Goal: Task Accomplishment & Management: Use online tool/utility

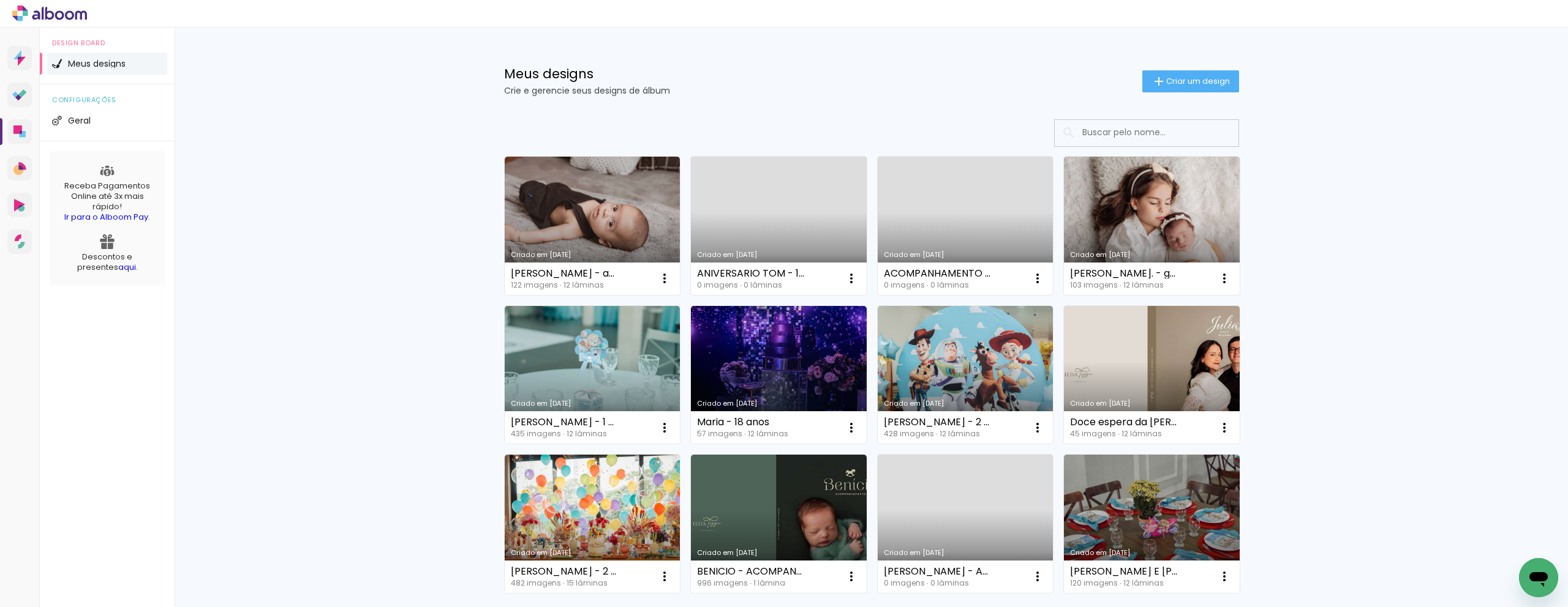
click at [808, 207] on link "Criado em [DATE]" at bounding box center [779, 226] width 176 height 139
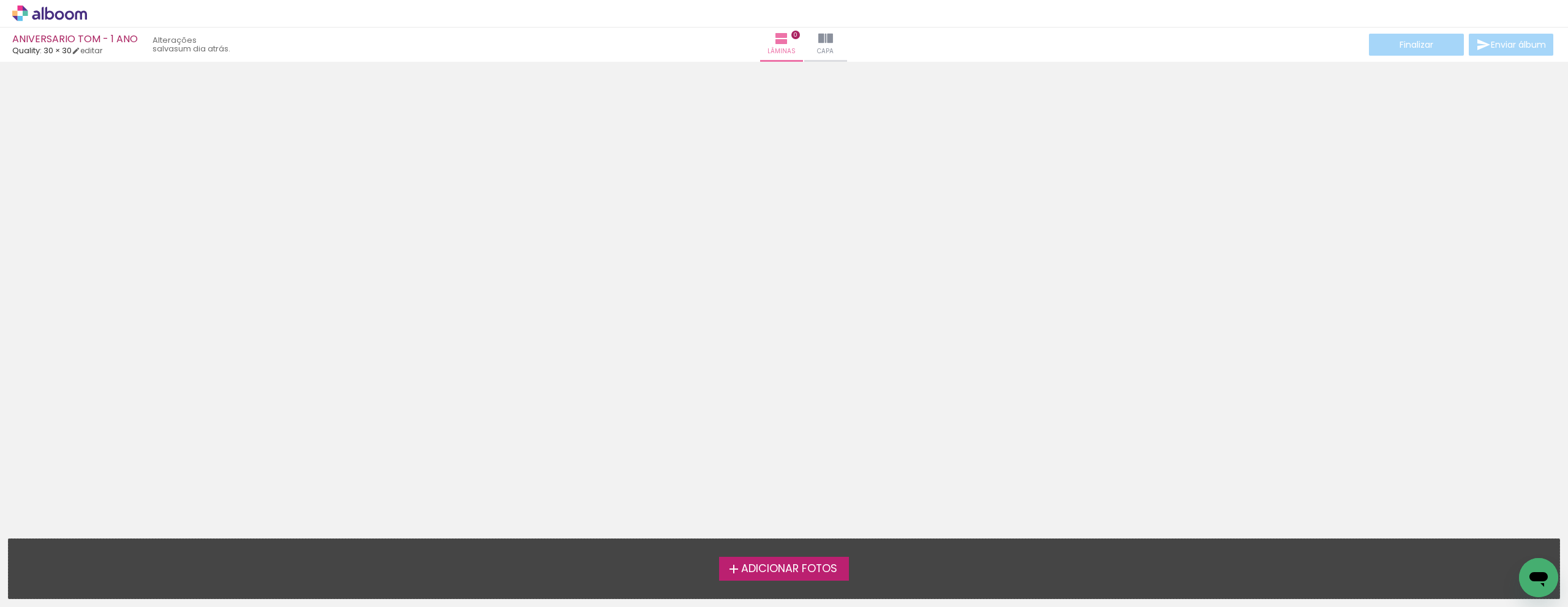
click at [821, 573] on span "Adicionar Fotos" at bounding box center [789, 569] width 96 height 11
click at [0, 0] on input "file" at bounding box center [0, 0] width 0 height 0
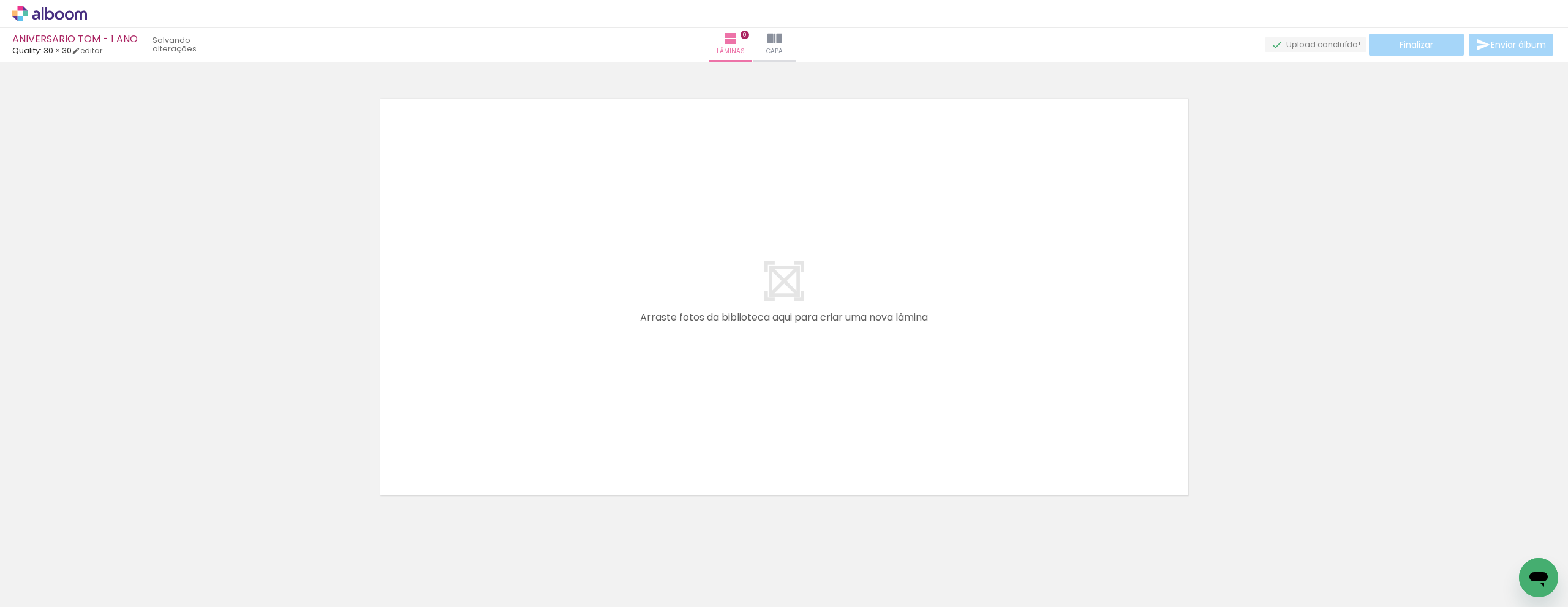
scroll to position [6, 0]
click at [48, 593] on span "Adicionar Fotos" at bounding box center [44, 591] width 37 height 14
click at [0, 0] on input "file" at bounding box center [0, 0] width 0 height 0
click at [58, 591] on span "Adicionar Fotos" at bounding box center [44, 591] width 37 height 14
click at [0, 0] on input "file" at bounding box center [0, 0] width 0 height 0
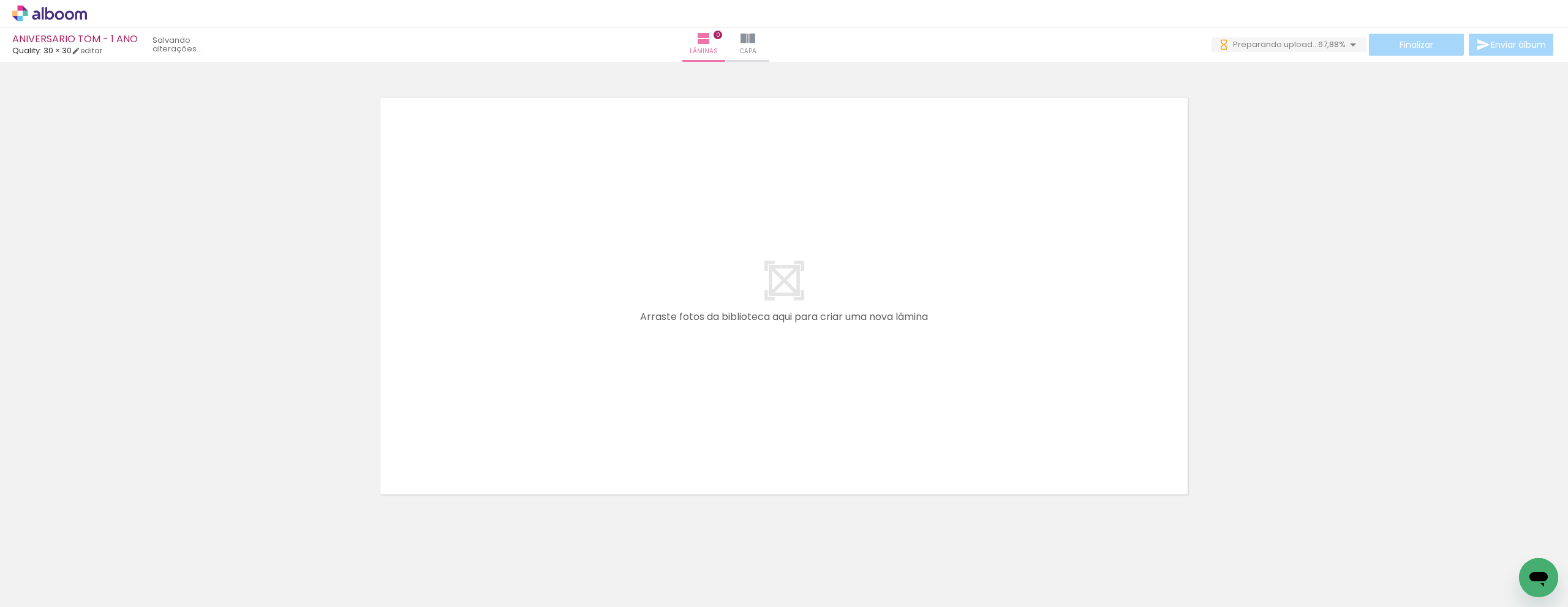
click at [53, 594] on span "Adicionar Fotos" at bounding box center [44, 601] width 37 height 14
click at [0, 0] on input "file" at bounding box center [0, 0] width 0 height 0
click at [54, 594] on span "Adicionar Fotos" at bounding box center [44, 601] width 37 height 14
click at [0, 0] on input "file" at bounding box center [0, 0] width 0 height 0
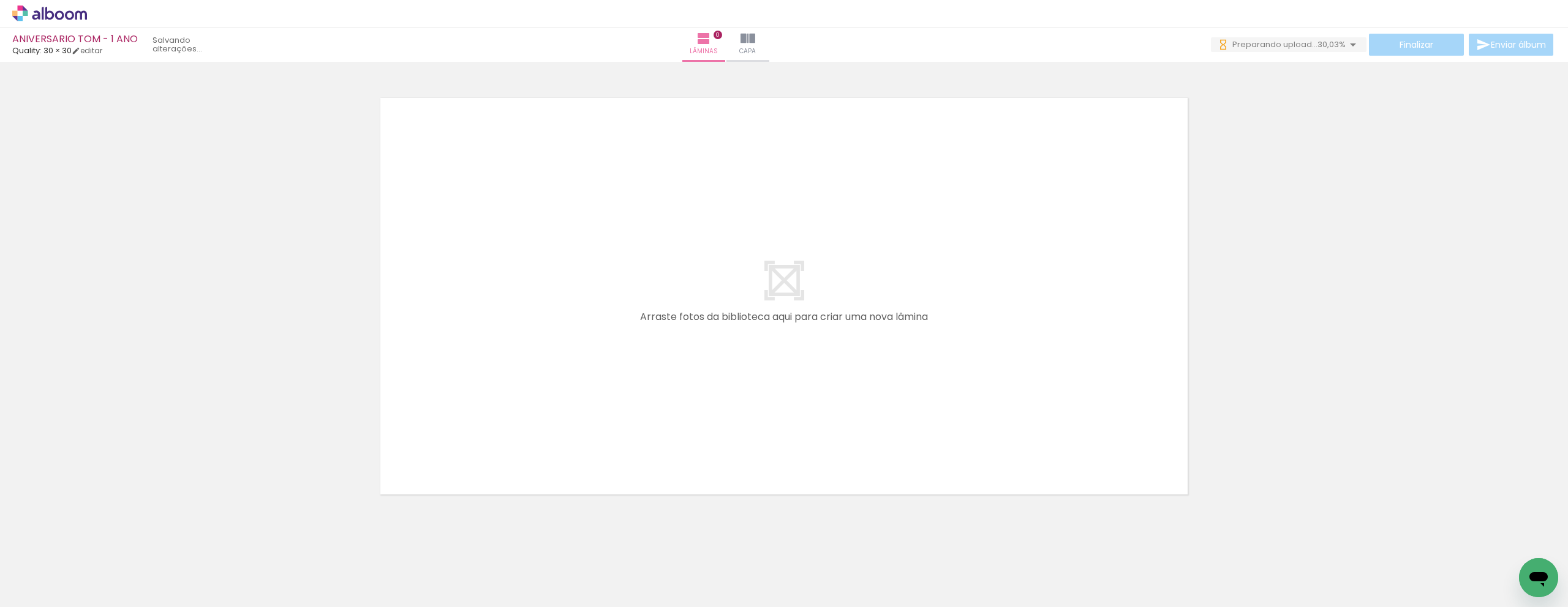
click at [62, 594] on span "Adicionar Fotos" at bounding box center [44, 591] width 37 height 14
click at [0, 0] on input "file" at bounding box center [0, 0] width 0 height 0
click at [48, 593] on span "Adicionar Fotos" at bounding box center [44, 591] width 37 height 14
click at [0, 0] on input "file" at bounding box center [0, 0] width 0 height 0
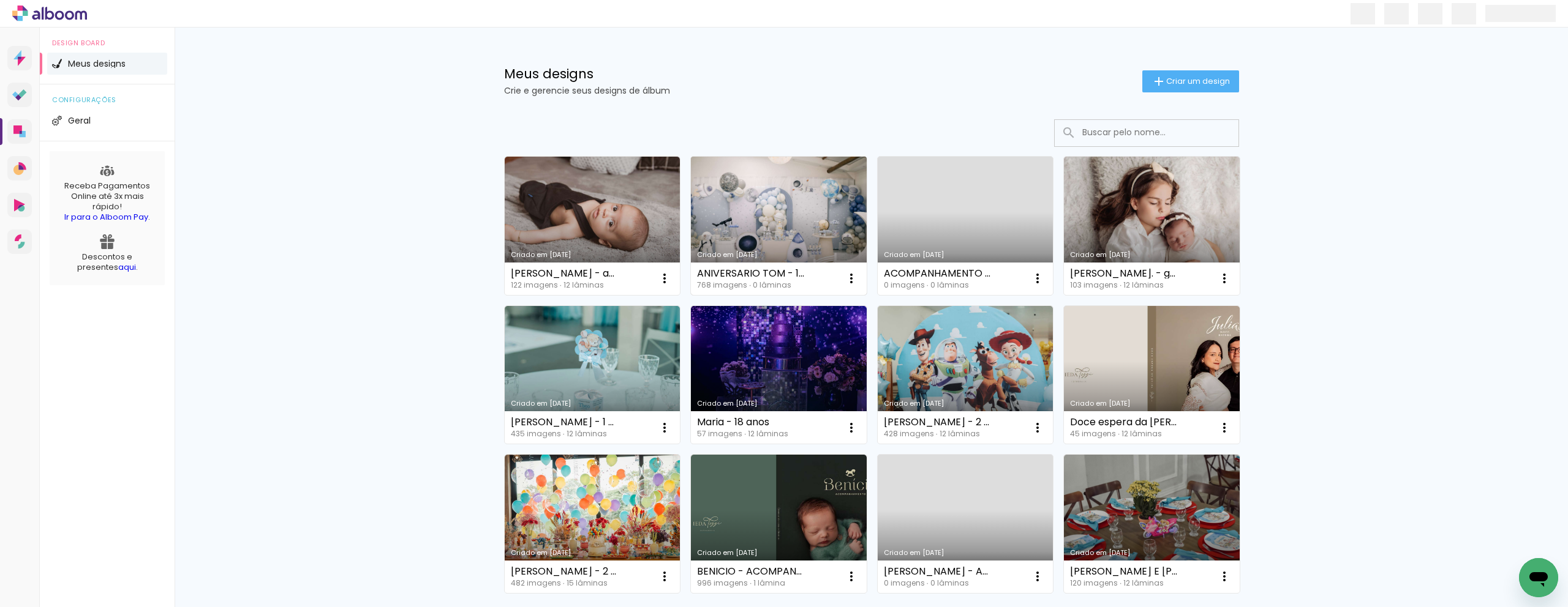
click at [769, 207] on link "Criado em [DATE]" at bounding box center [779, 226] width 176 height 139
click at [762, 184] on link "Criado em [DATE]" at bounding box center [779, 226] width 176 height 139
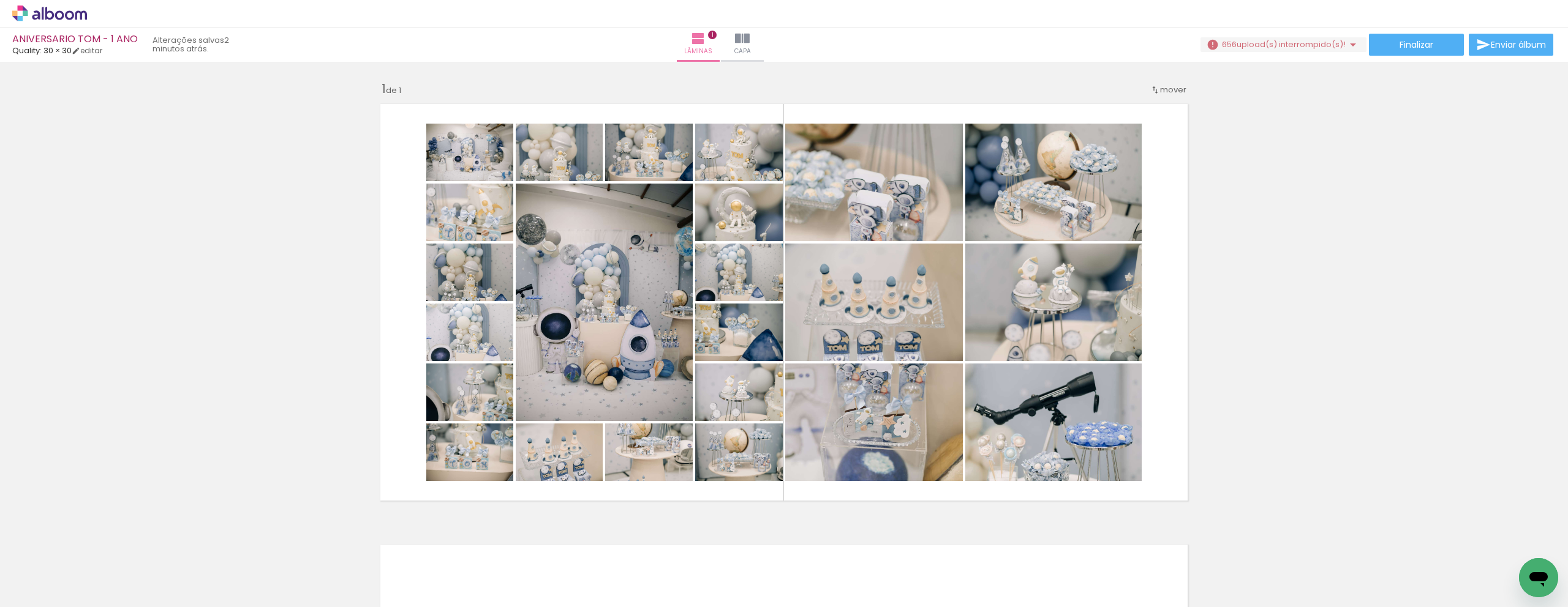
click at [101, 546] on iron-icon at bounding box center [96, 542] width 13 height 13
click at [102, 539] on iron-icon at bounding box center [96, 542] width 13 height 13
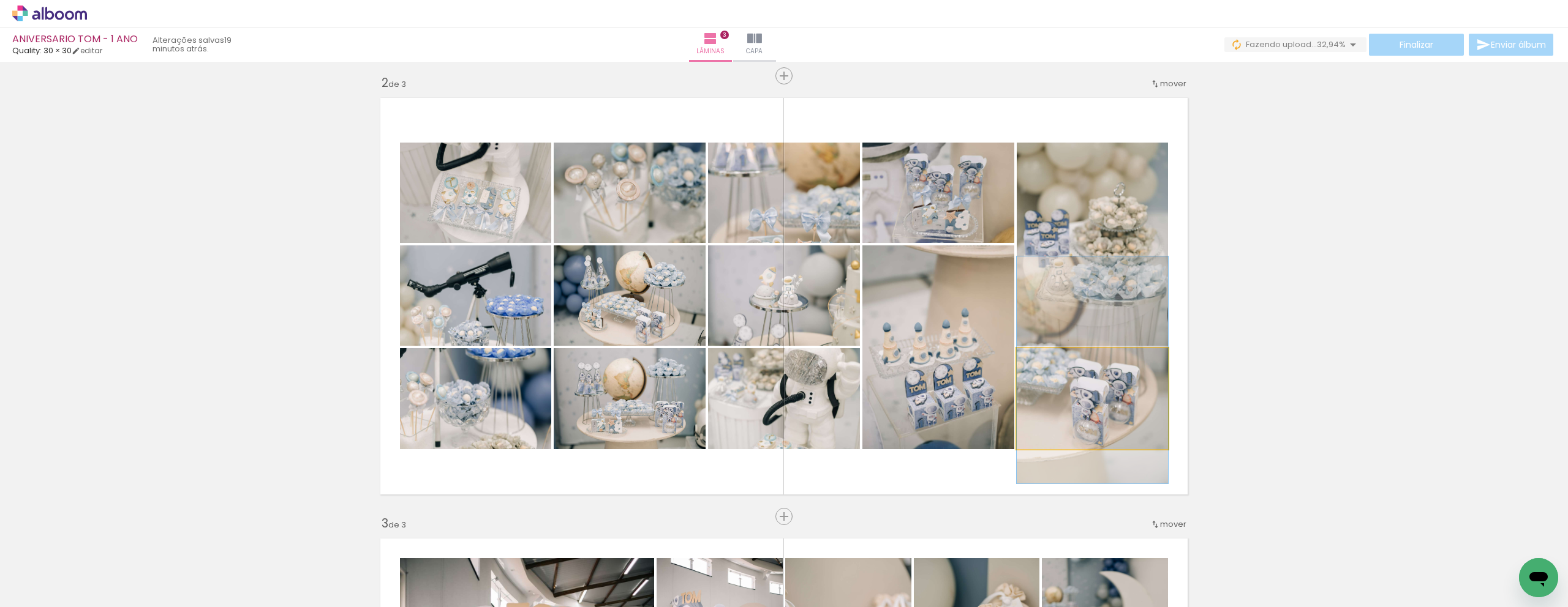
drag, startPoint x: 1084, startPoint y: 422, endPoint x: 1087, endPoint y: 393, distance: 29.2
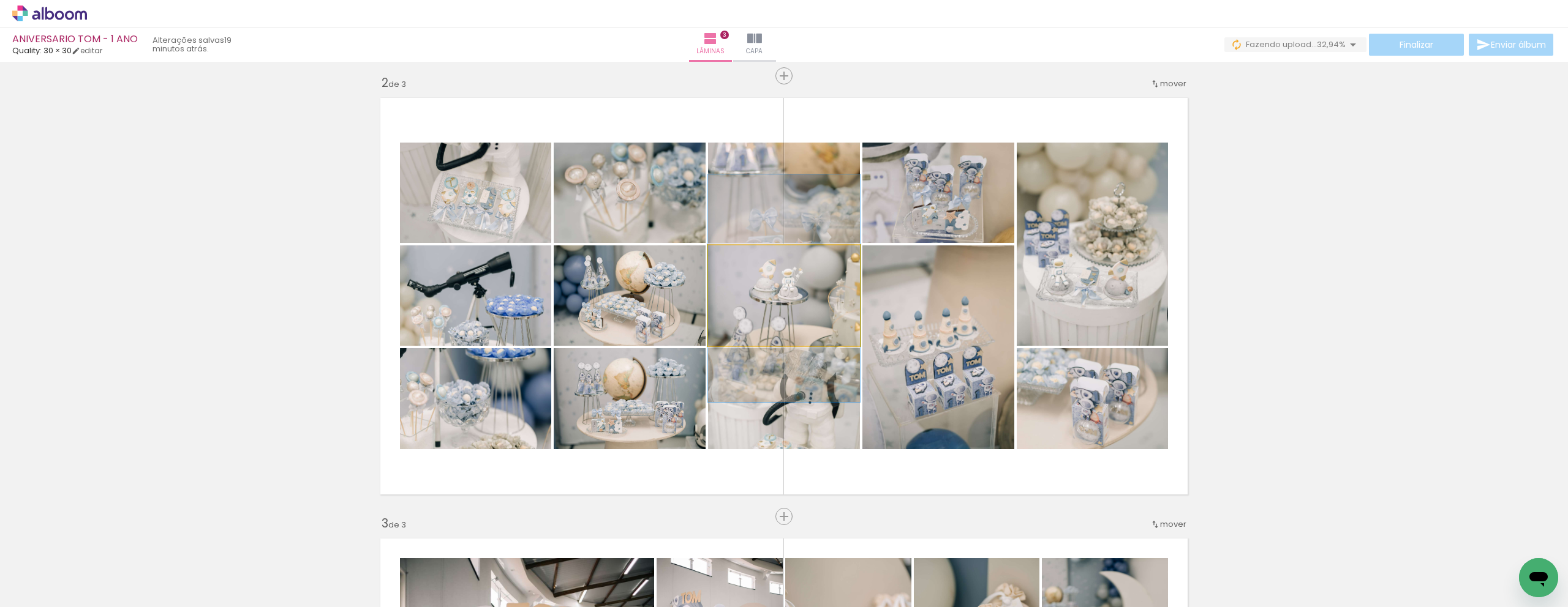
drag, startPoint x: 828, startPoint y: 343, endPoint x: 845, endPoint y: 336, distance: 18.4
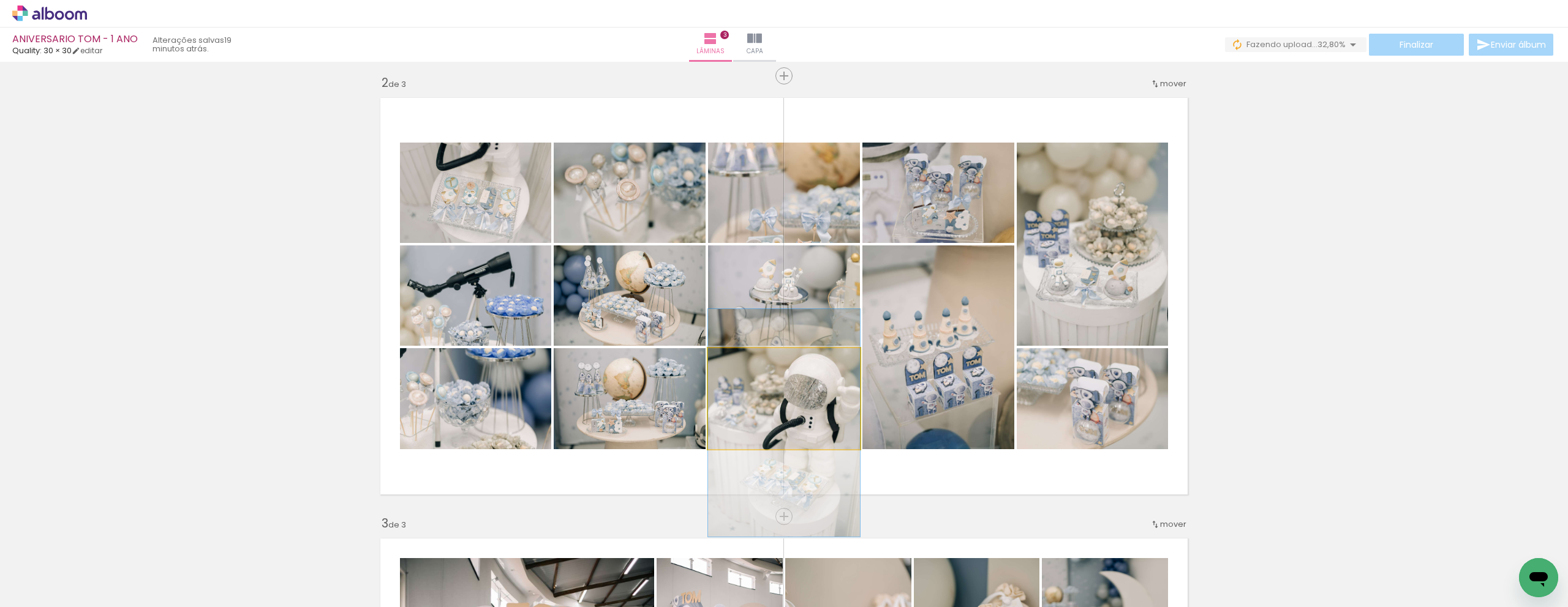
drag, startPoint x: 764, startPoint y: 415, endPoint x: 763, endPoint y: 439, distance: 24.0
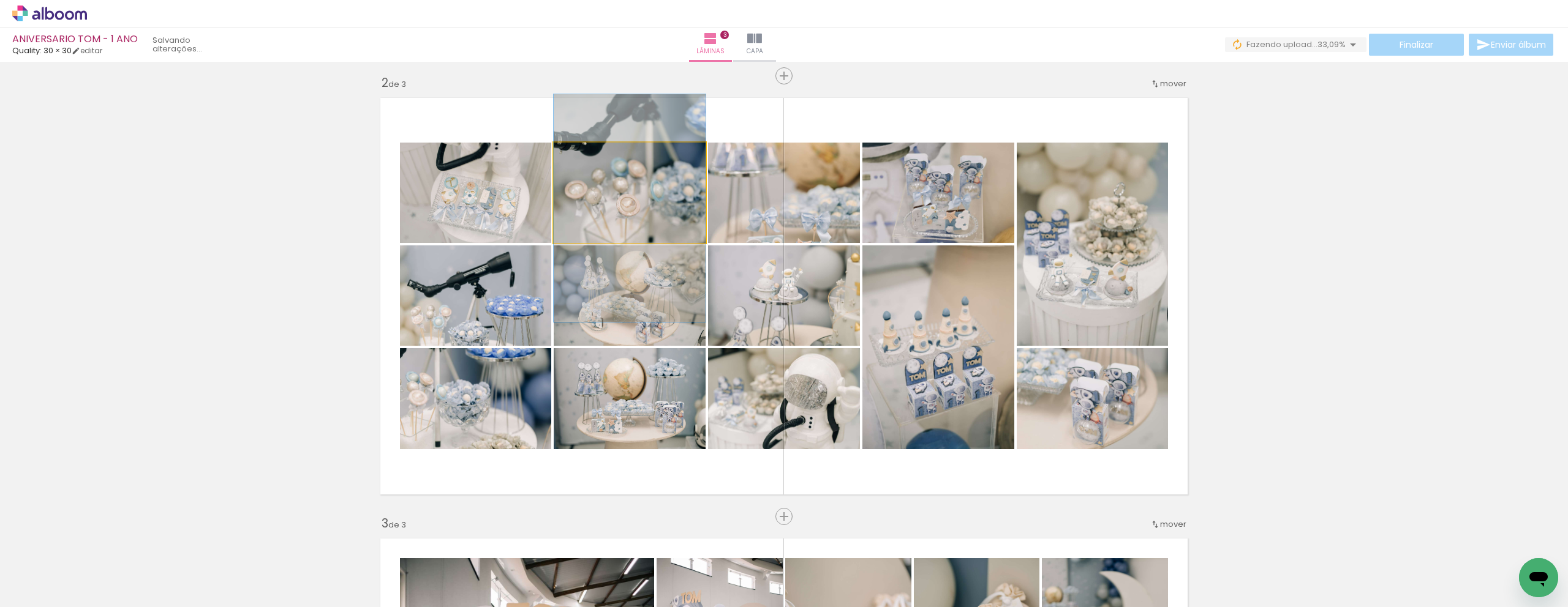
drag, startPoint x: 652, startPoint y: 216, endPoint x: 654, endPoint y: 231, distance: 15.1
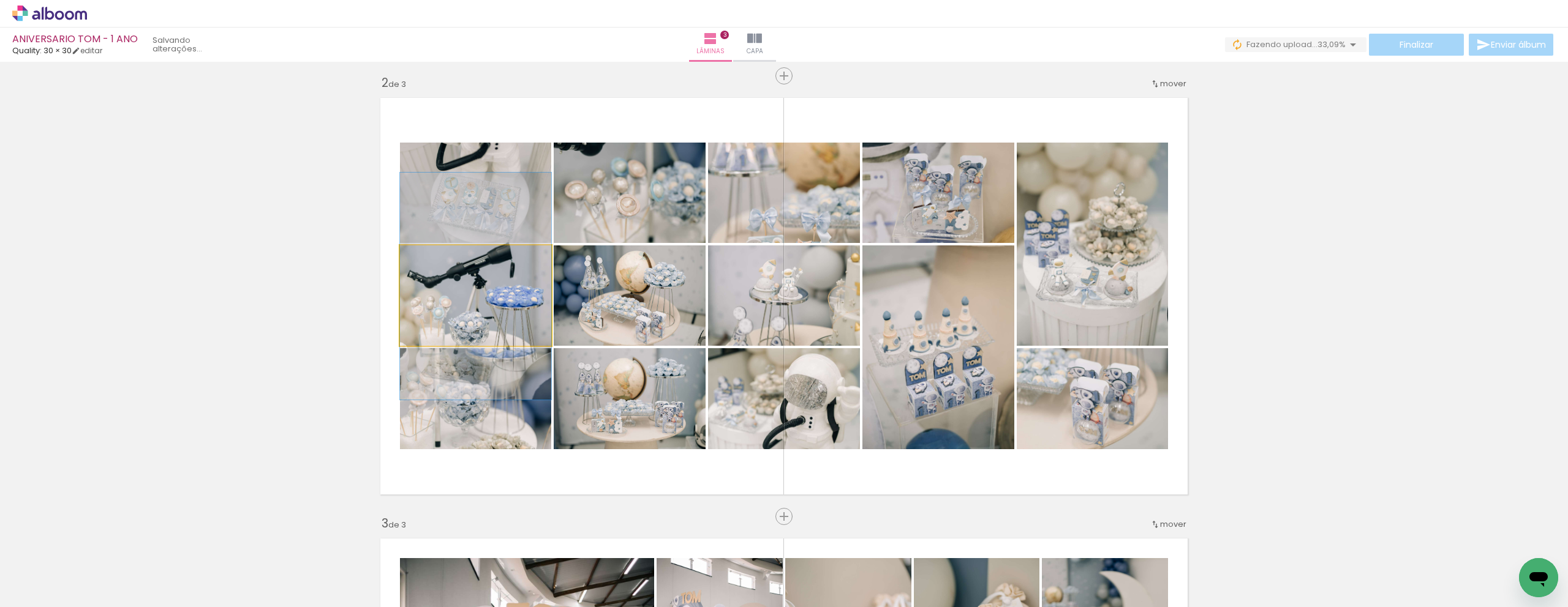
drag, startPoint x: 466, startPoint y: 332, endPoint x: 485, endPoint y: 338, distance: 19.9
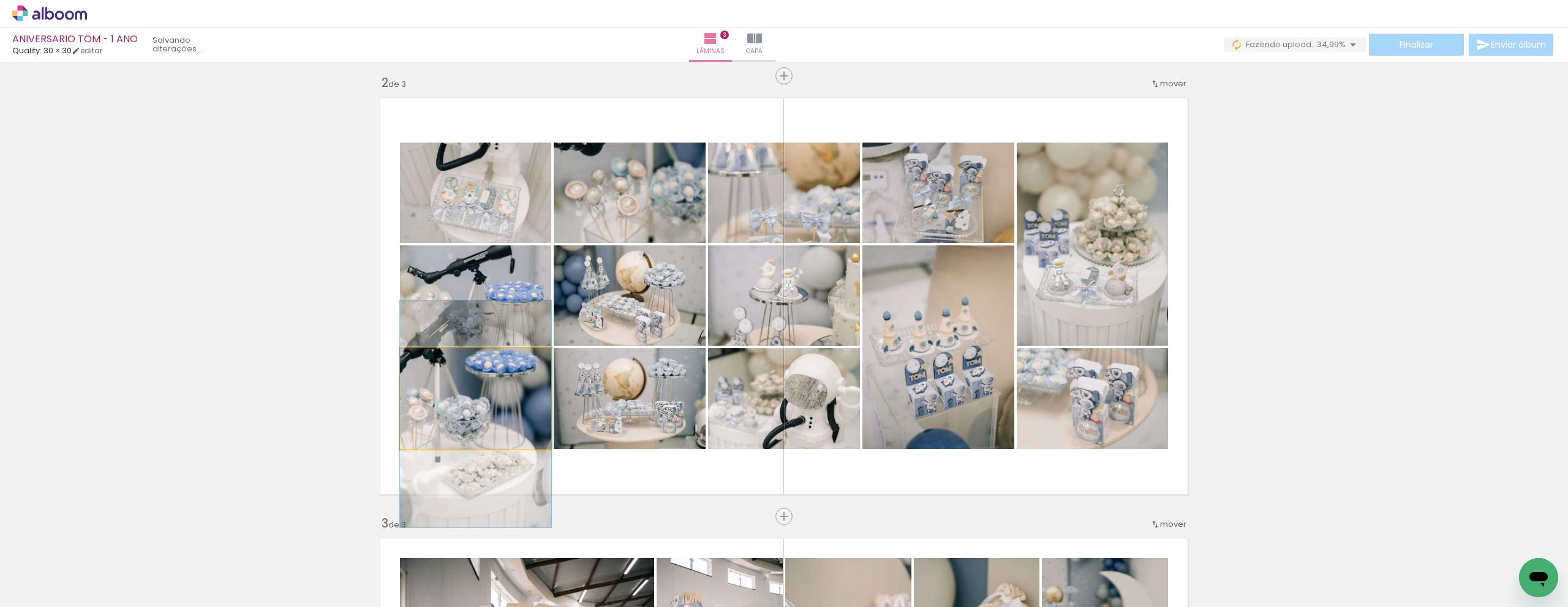
drag, startPoint x: 494, startPoint y: 394, endPoint x: 494, endPoint y: 411, distance: 17.0
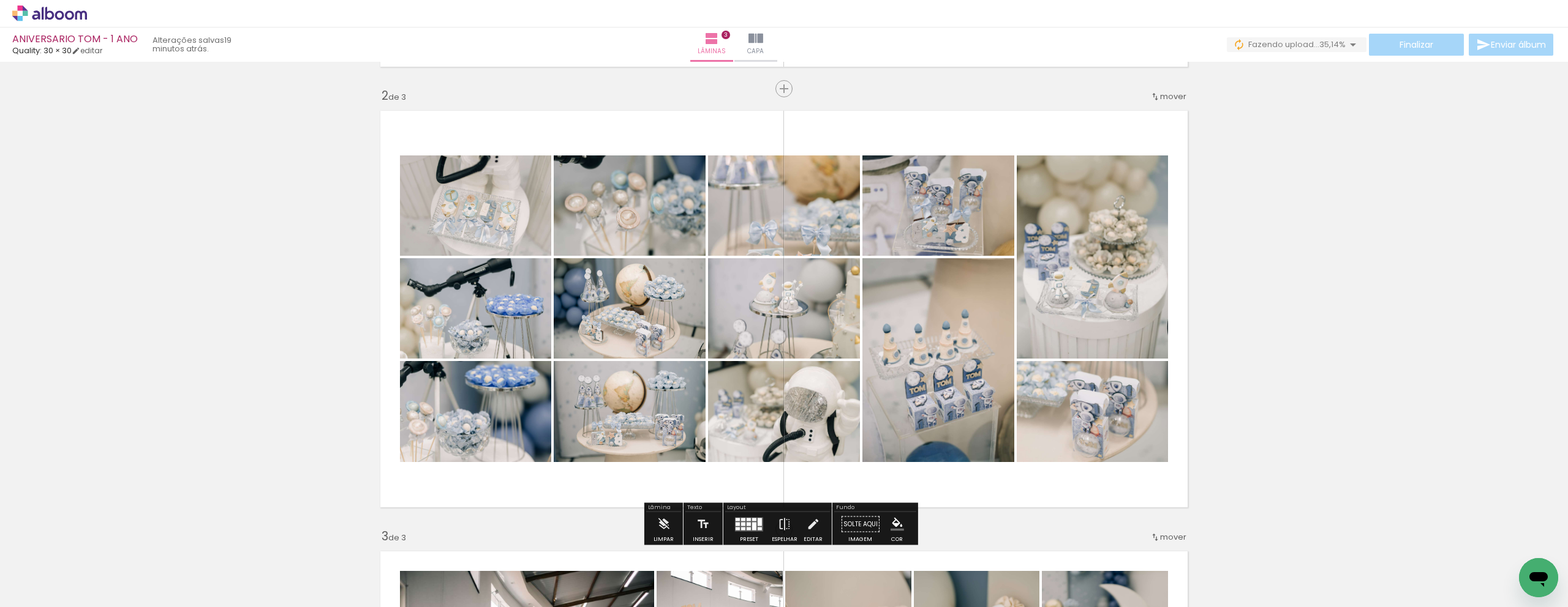
scroll to position [420, 0]
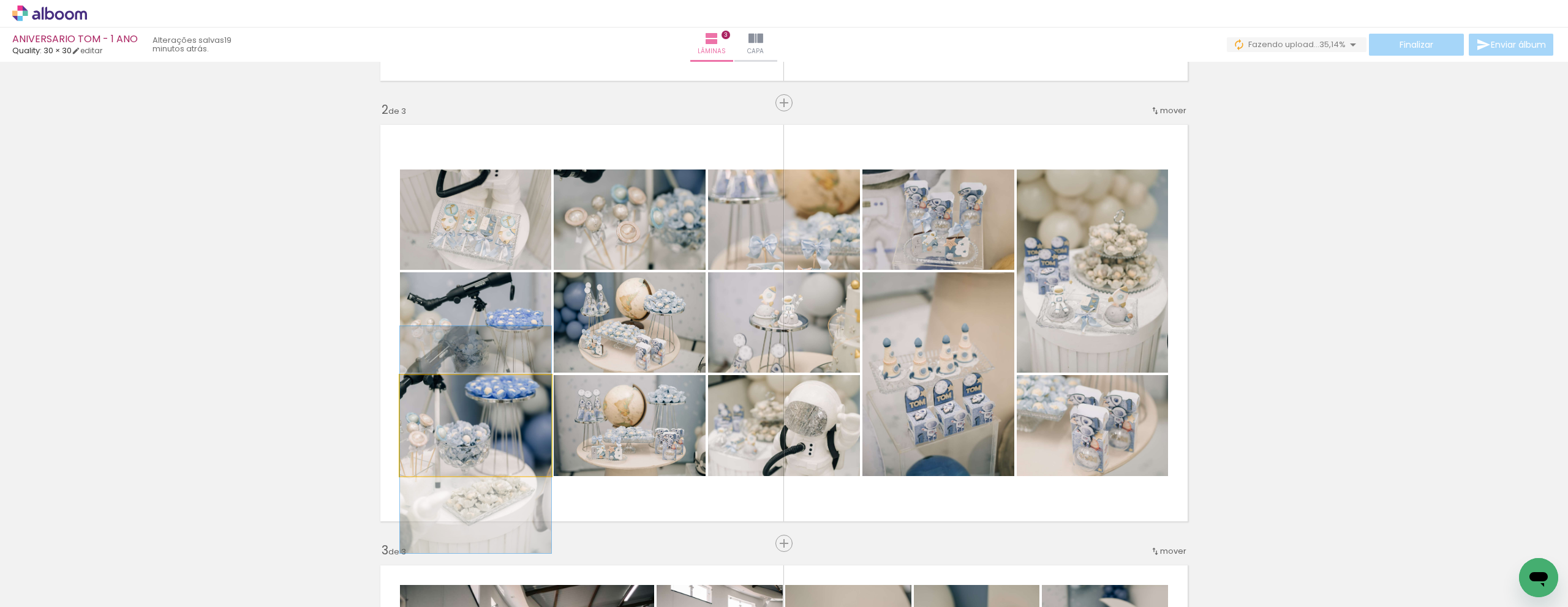
drag, startPoint x: 457, startPoint y: 431, endPoint x: 469, endPoint y: 429, distance: 12.2
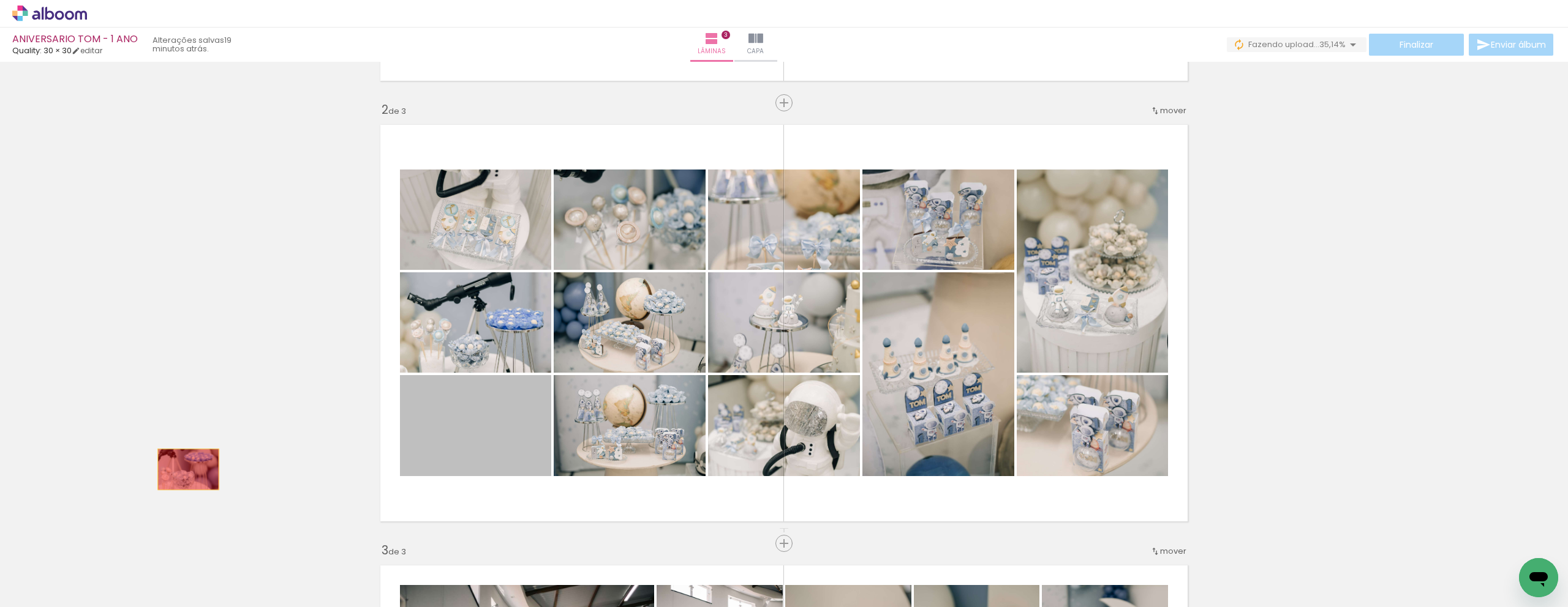
drag, startPoint x: 480, startPoint y: 461, endPoint x: 199, endPoint y: 453, distance: 281.1
click at [186, 462] on div "Inserir lâmina 1 de 3 Inserir lâmina 2 de 3 Inserir lâmina 3 de 3" at bounding box center [784, 527] width 1568 height 1764
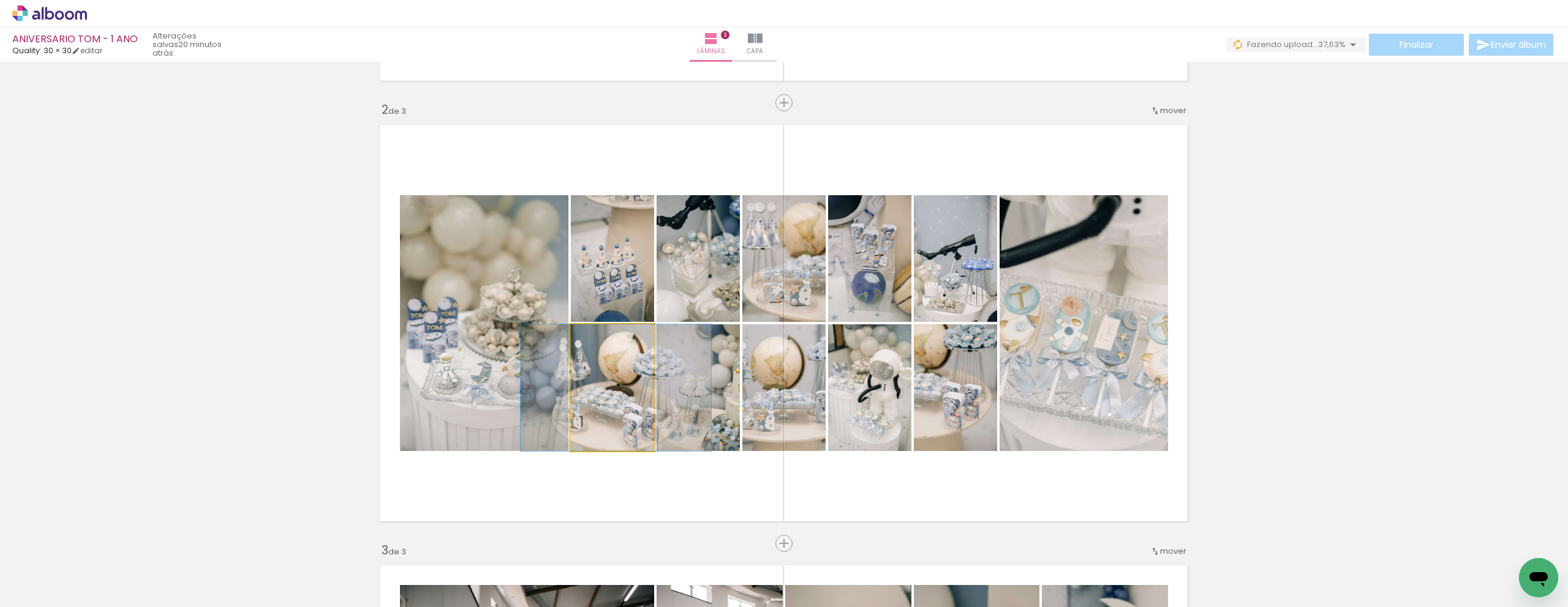
drag, startPoint x: 604, startPoint y: 437, endPoint x: 607, endPoint y: 443, distance: 6.7
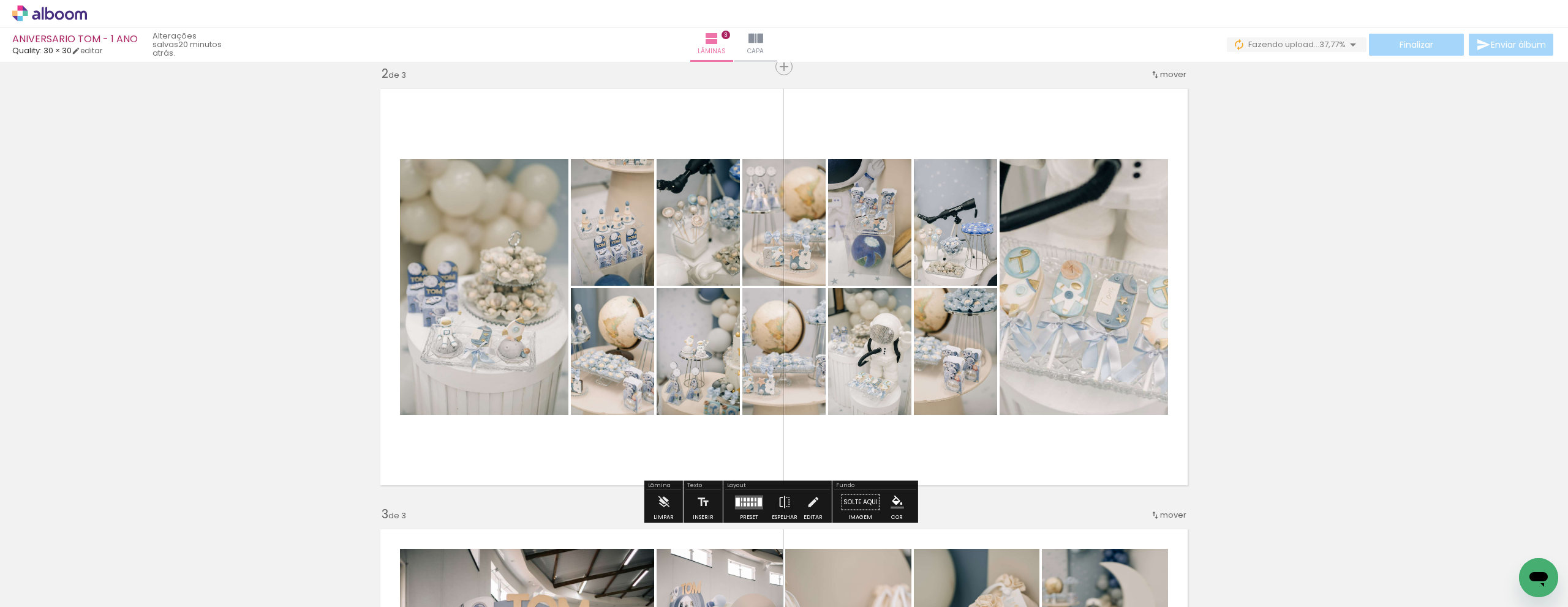
scroll to position [457, 0]
click at [751, 500] on div at bounding box center [752, 499] width 3 height 4
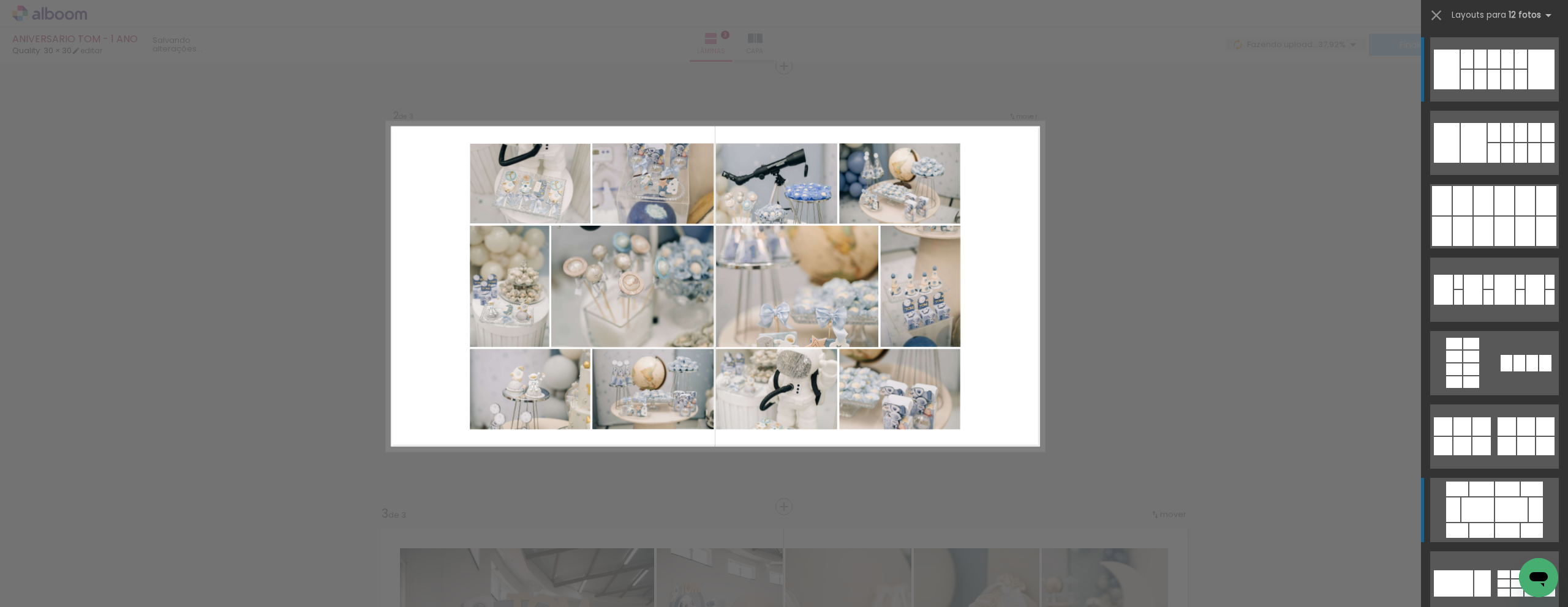
scroll to position [447, 0]
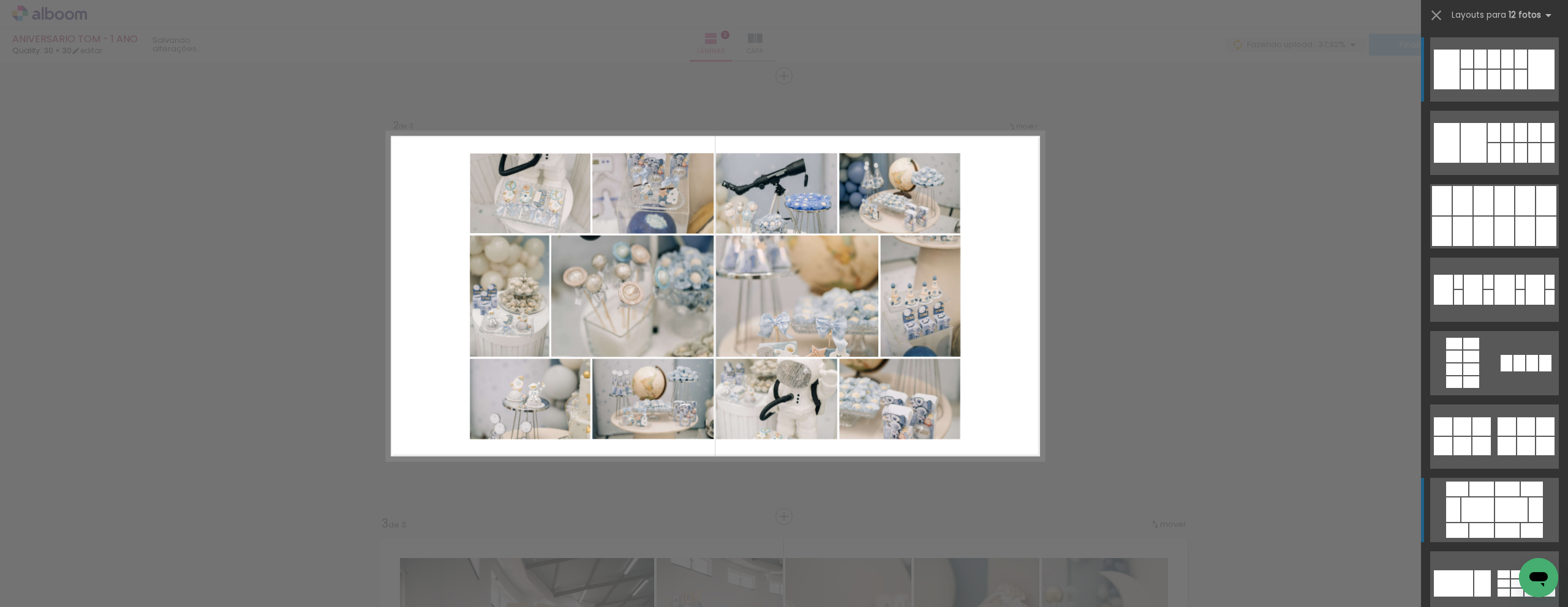
click at [1542, 142] on div at bounding box center [1548, 132] width 13 height 19
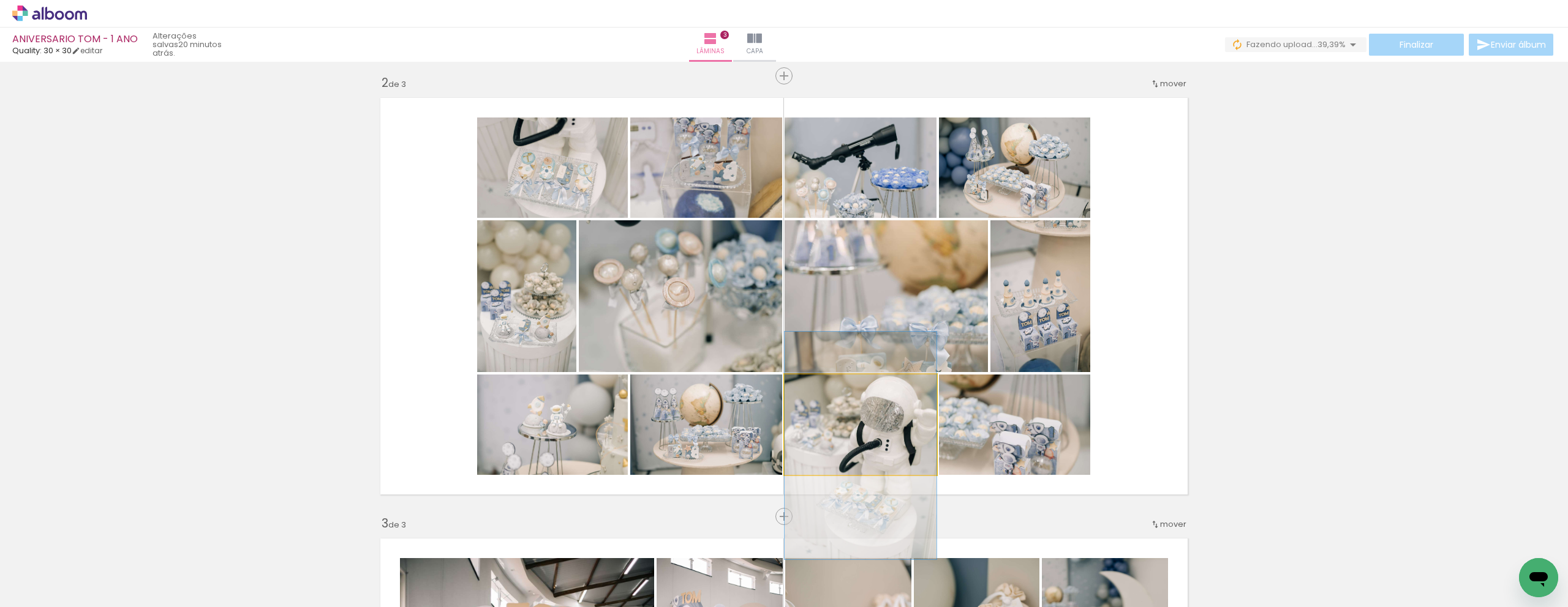
drag, startPoint x: 877, startPoint y: 431, endPoint x: 877, endPoint y: 445, distance: 14.0
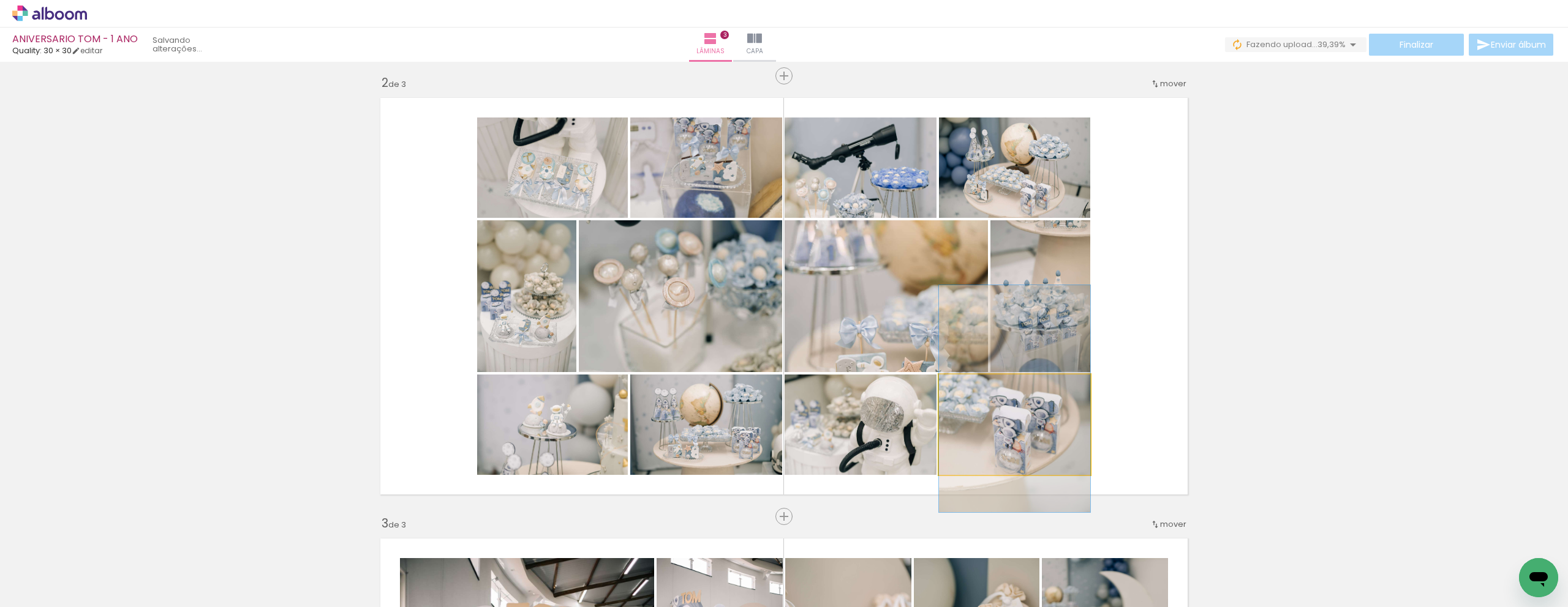
drag, startPoint x: 1012, startPoint y: 441, endPoint x: 1018, endPoint y: 415, distance: 26.7
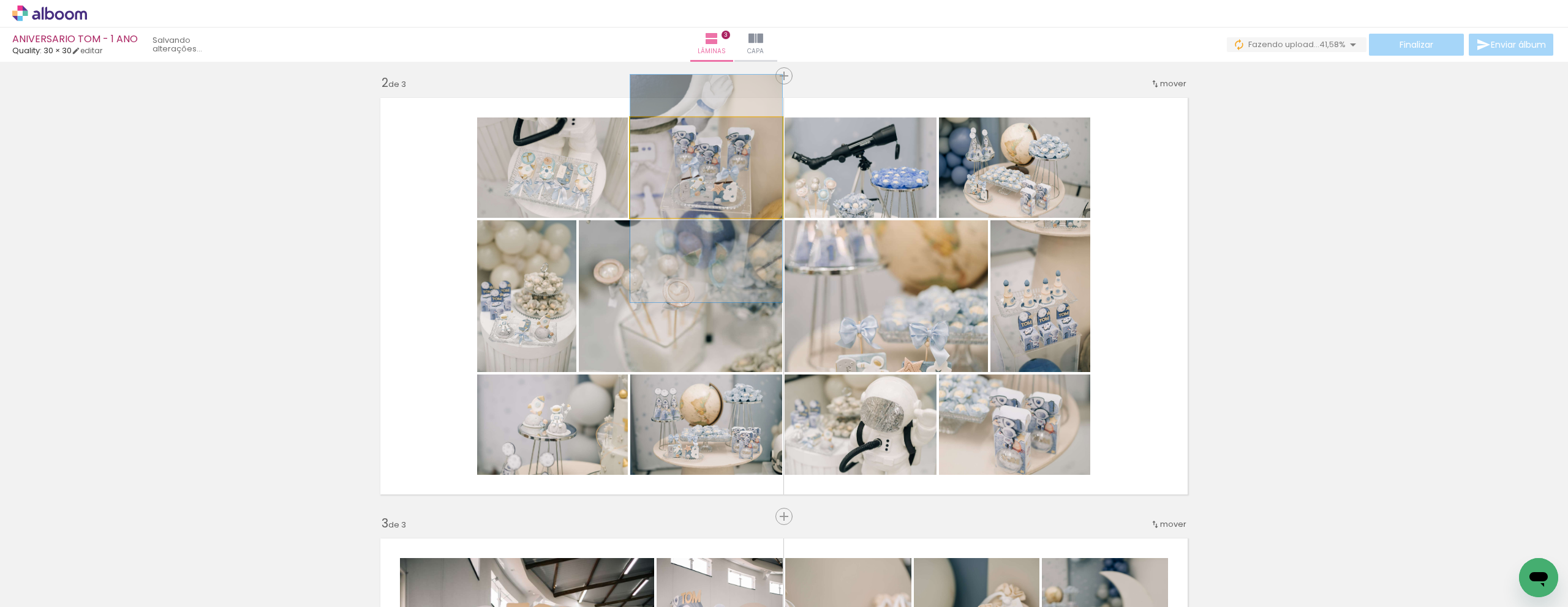
drag, startPoint x: 707, startPoint y: 158, endPoint x: 708, endPoint y: 178, distance: 20.0
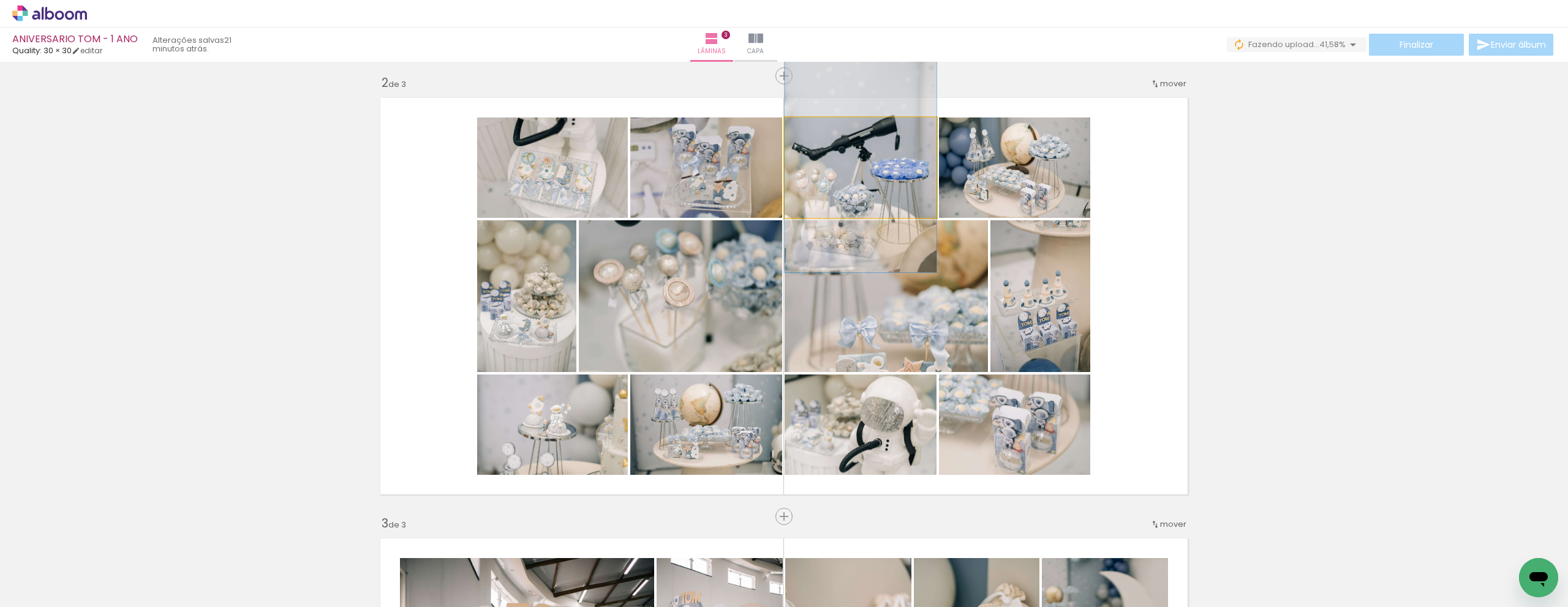
drag, startPoint x: 846, startPoint y: 193, endPoint x: 851, endPoint y: 198, distance: 7.1
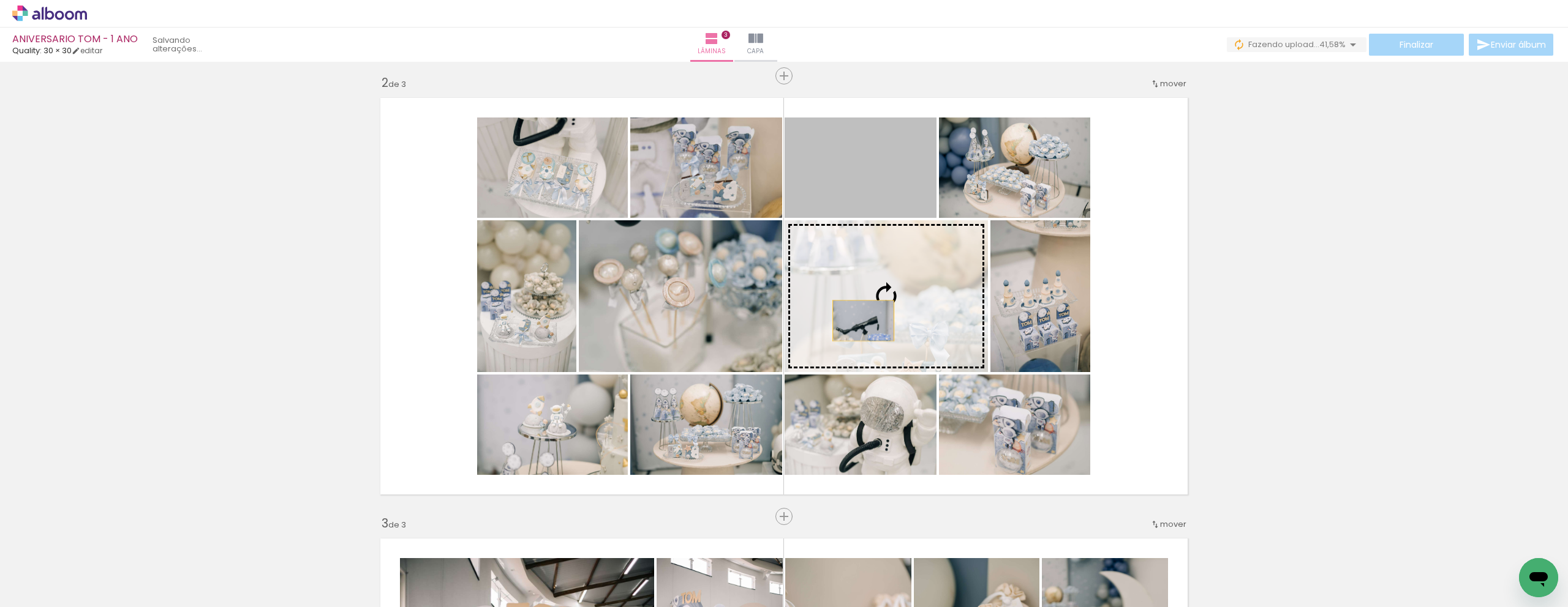
click at [0, 0] on slot at bounding box center [0, 0] width 0 height 0
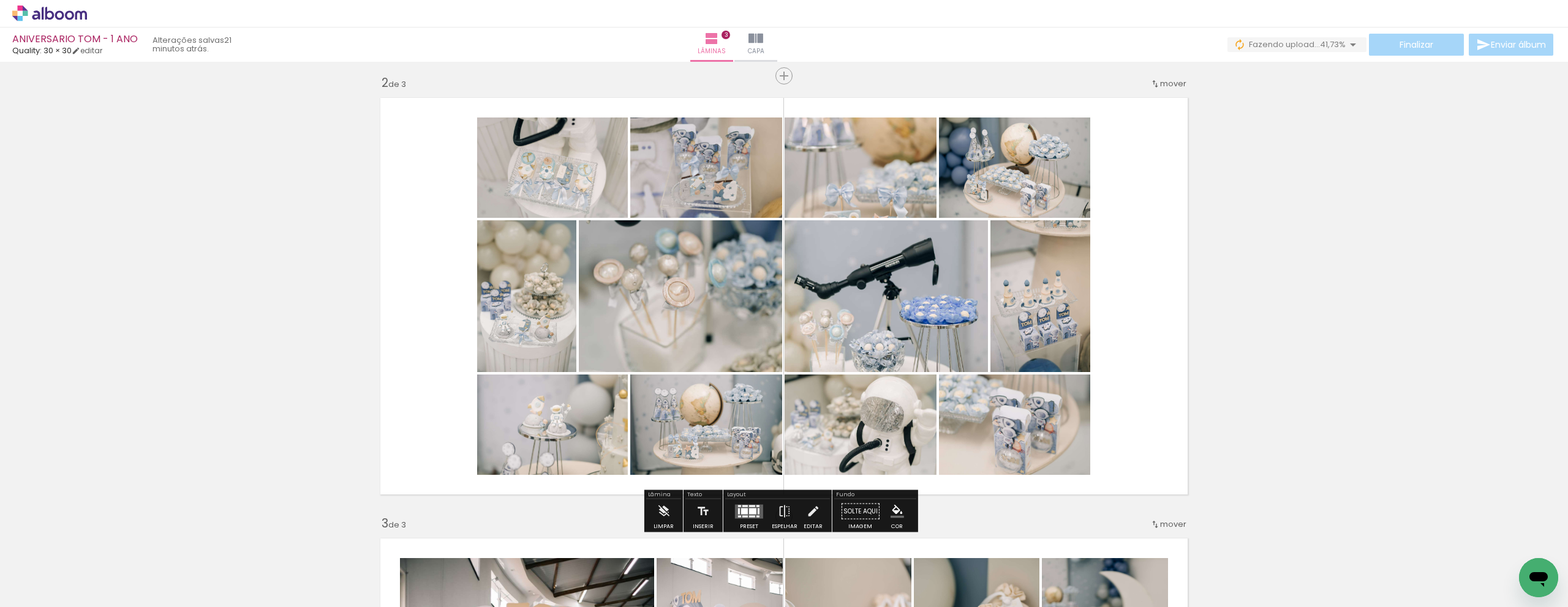
drag, startPoint x: 837, startPoint y: 229, endPoint x: 838, endPoint y: 217, distance: 12.0
click at [838, 220] on quentale-photo at bounding box center [886, 296] width 203 height 152
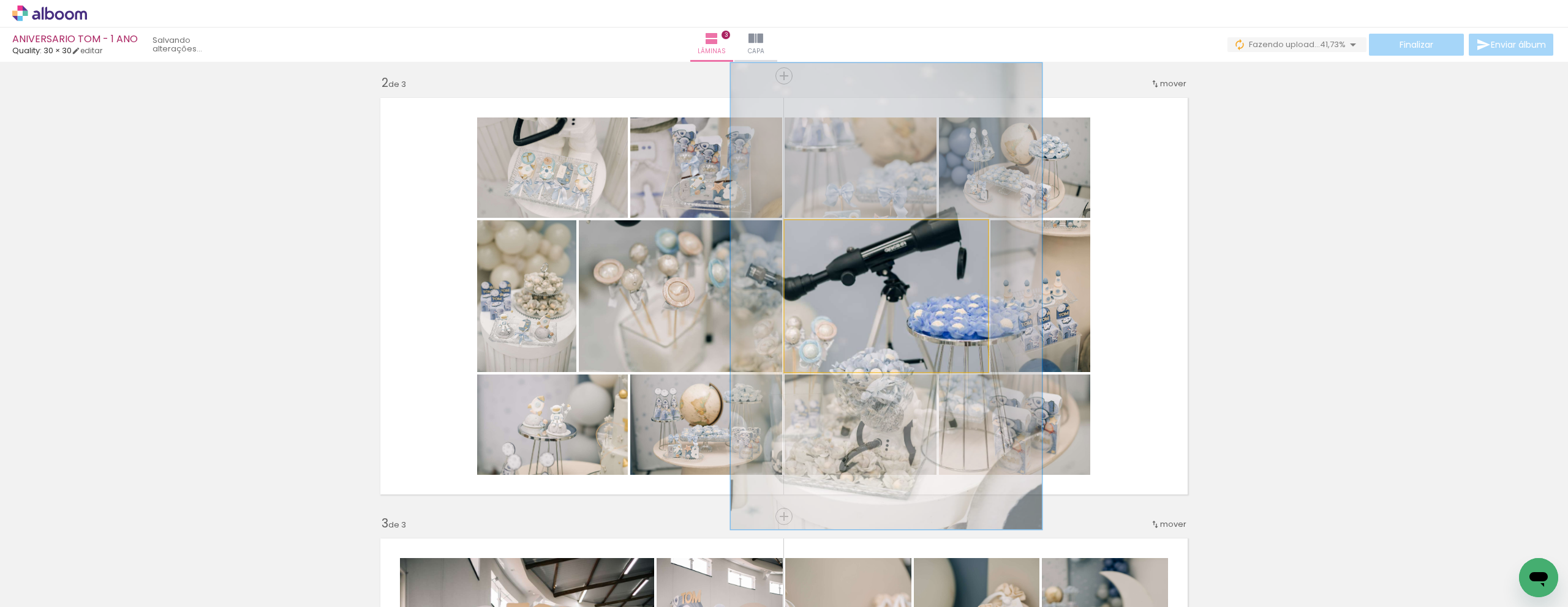
click at [785, 236] on quentale-photo at bounding box center [886, 296] width 203 height 152
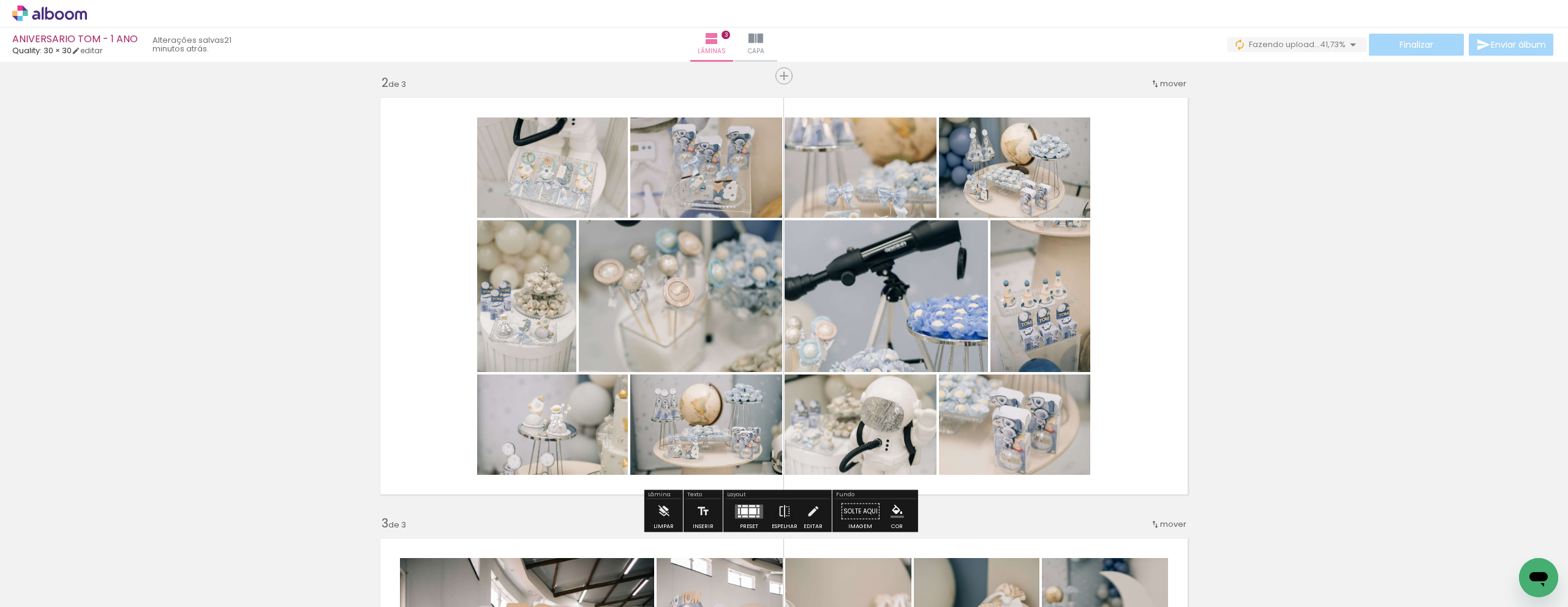
click at [554, 140] on div at bounding box center [529, 130] width 48 height 20
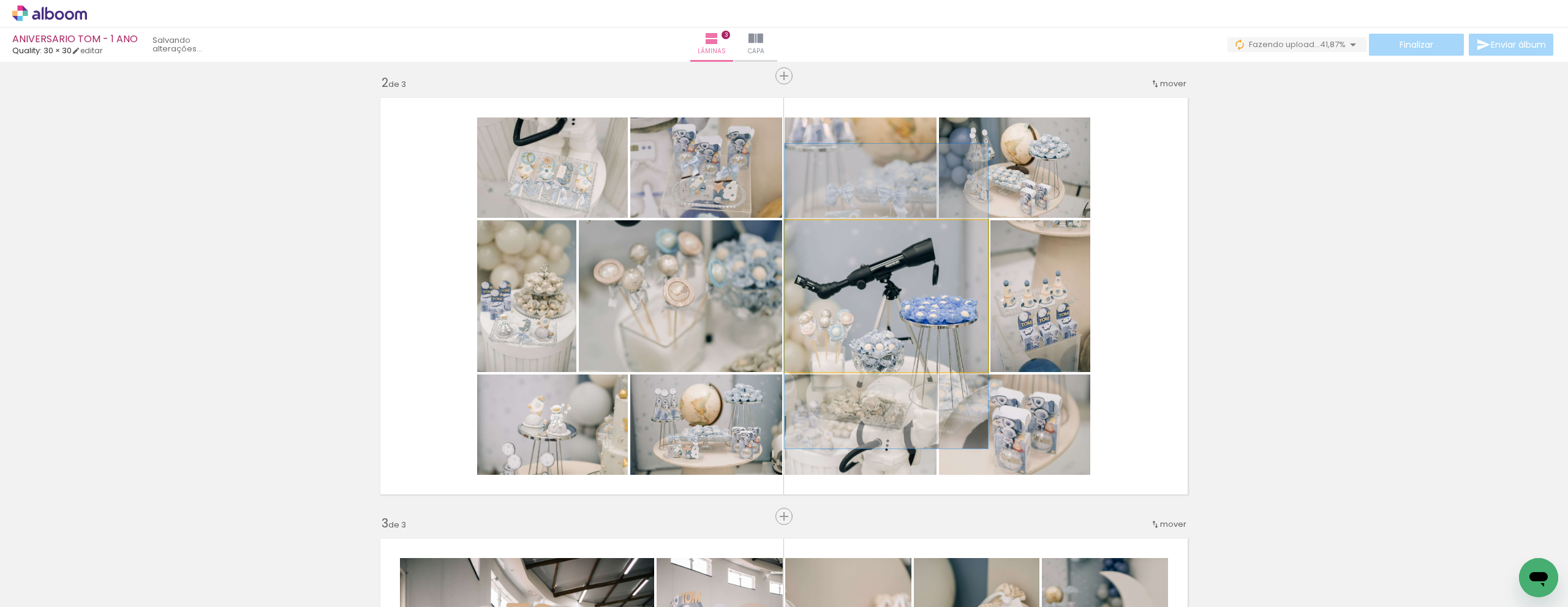
drag, startPoint x: 818, startPoint y: 234, endPoint x: 793, endPoint y: 234, distance: 25.0
type paper-slider "100"
click at [793, 234] on div at bounding box center [831, 233] width 85 height 18
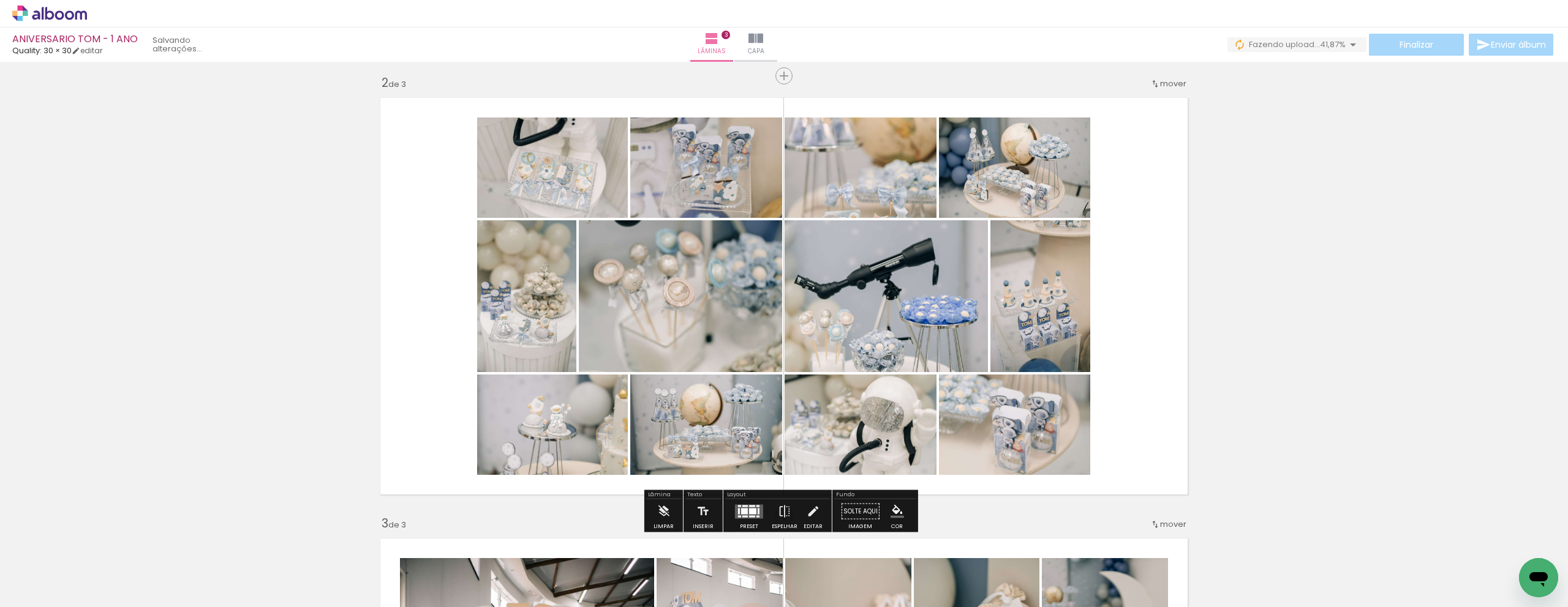
click at [926, 339] on quentale-photo at bounding box center [886, 296] width 203 height 152
click at [1293, 370] on div "Inserir lâmina 1 de 3 Inserir lâmina 2 de 3 Inserir lâmina 3 de 3" at bounding box center [784, 501] width 1568 height 1764
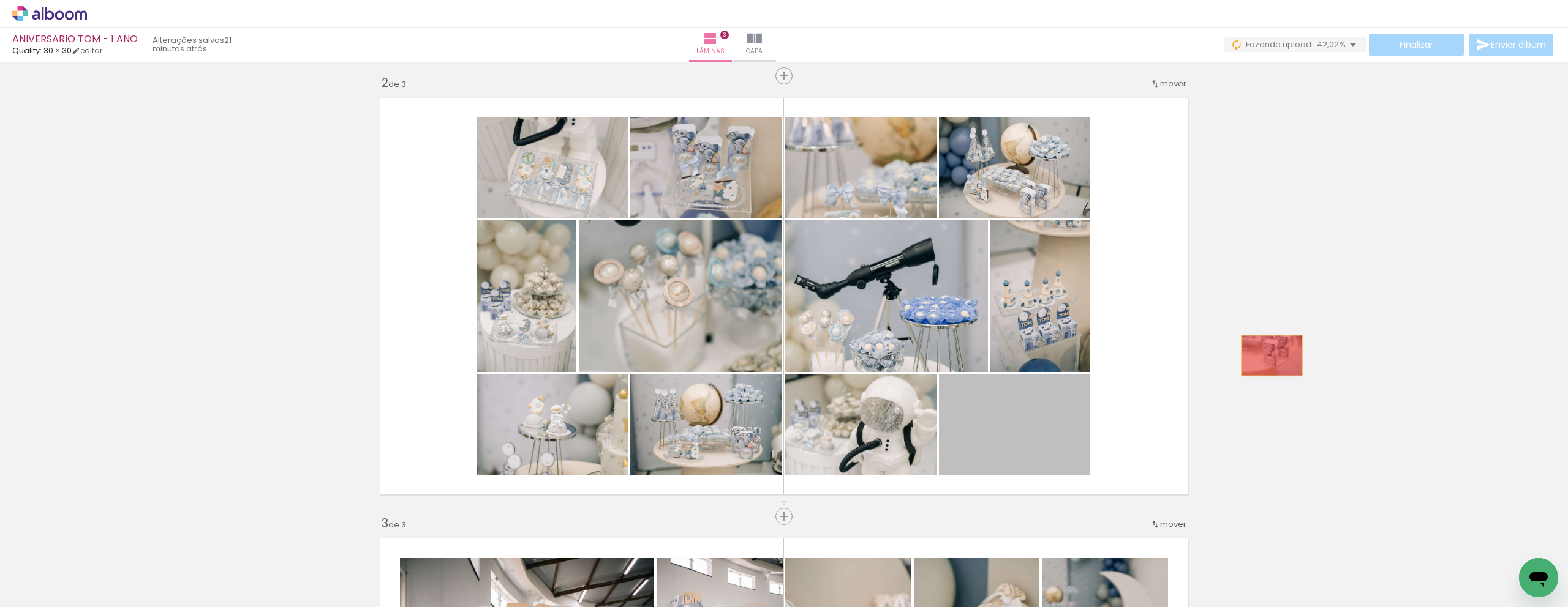
drag, startPoint x: 1002, startPoint y: 440, endPoint x: 1300, endPoint y: 346, distance: 312.5
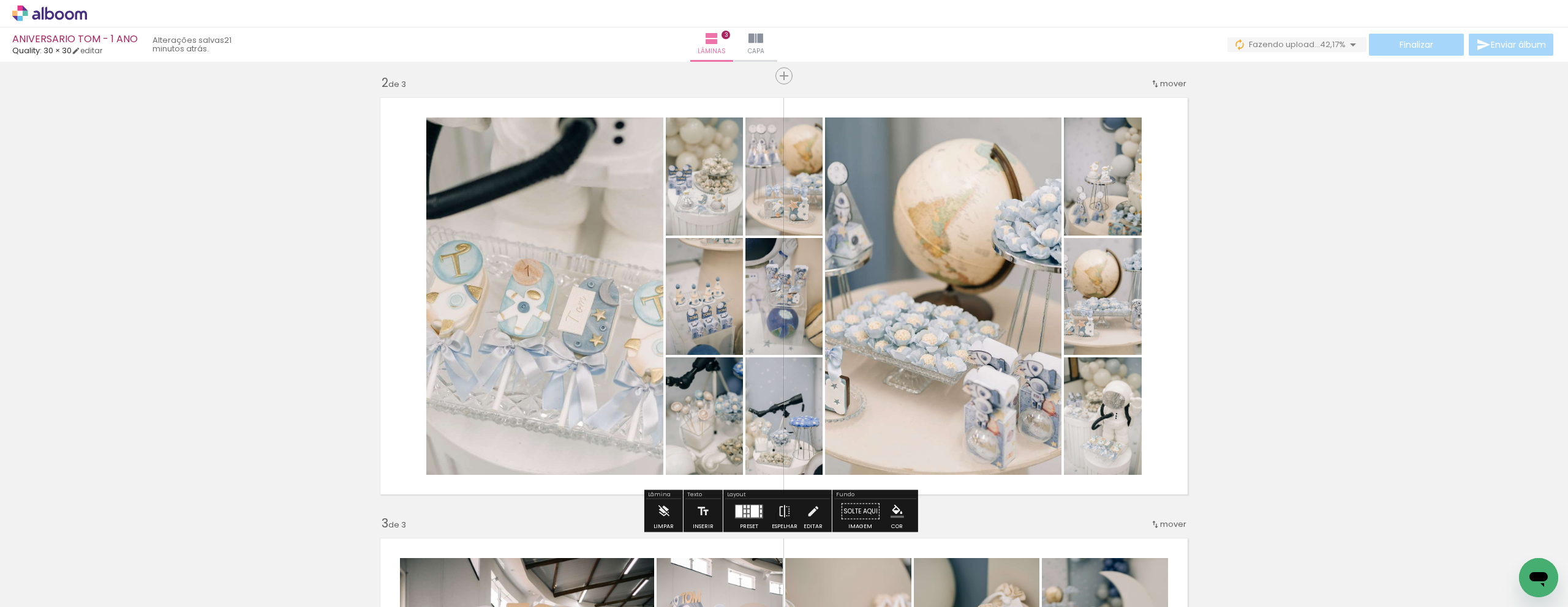
click at [738, 510] on div at bounding box center [739, 512] width 6 height 13
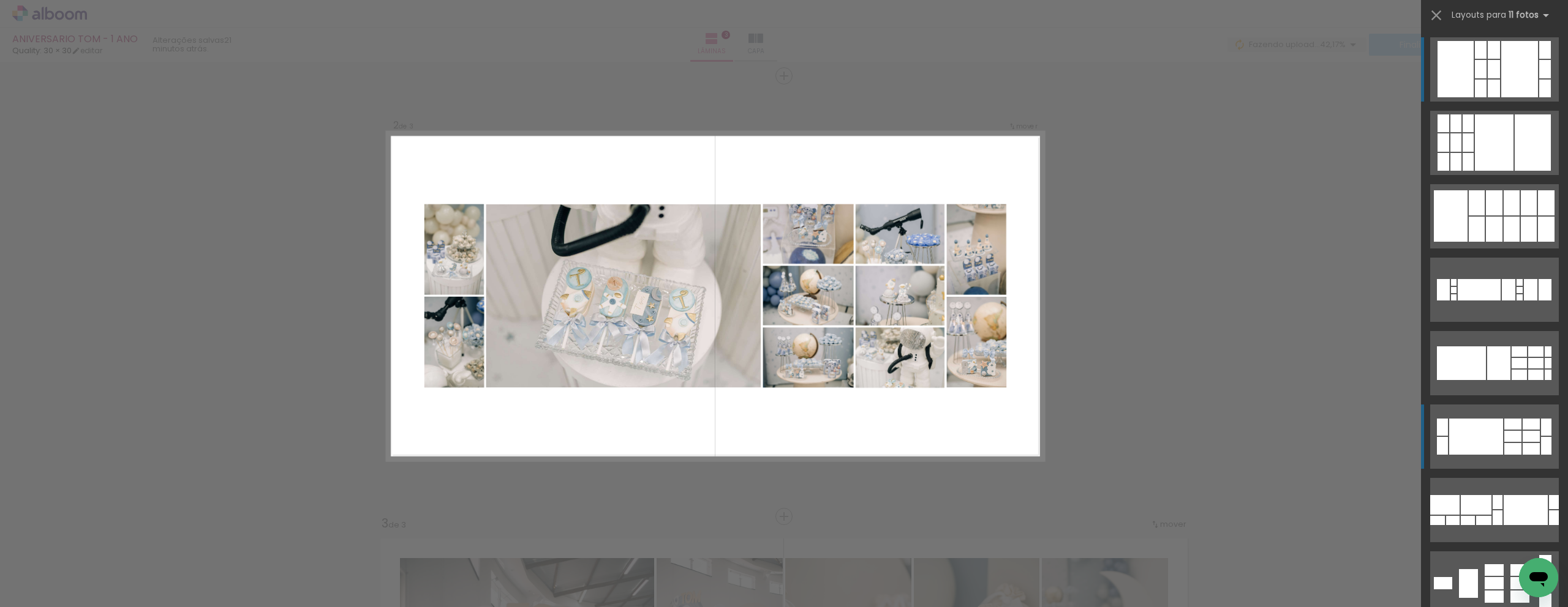
click at [1487, 381] on div at bounding box center [1499, 363] width 24 height 34
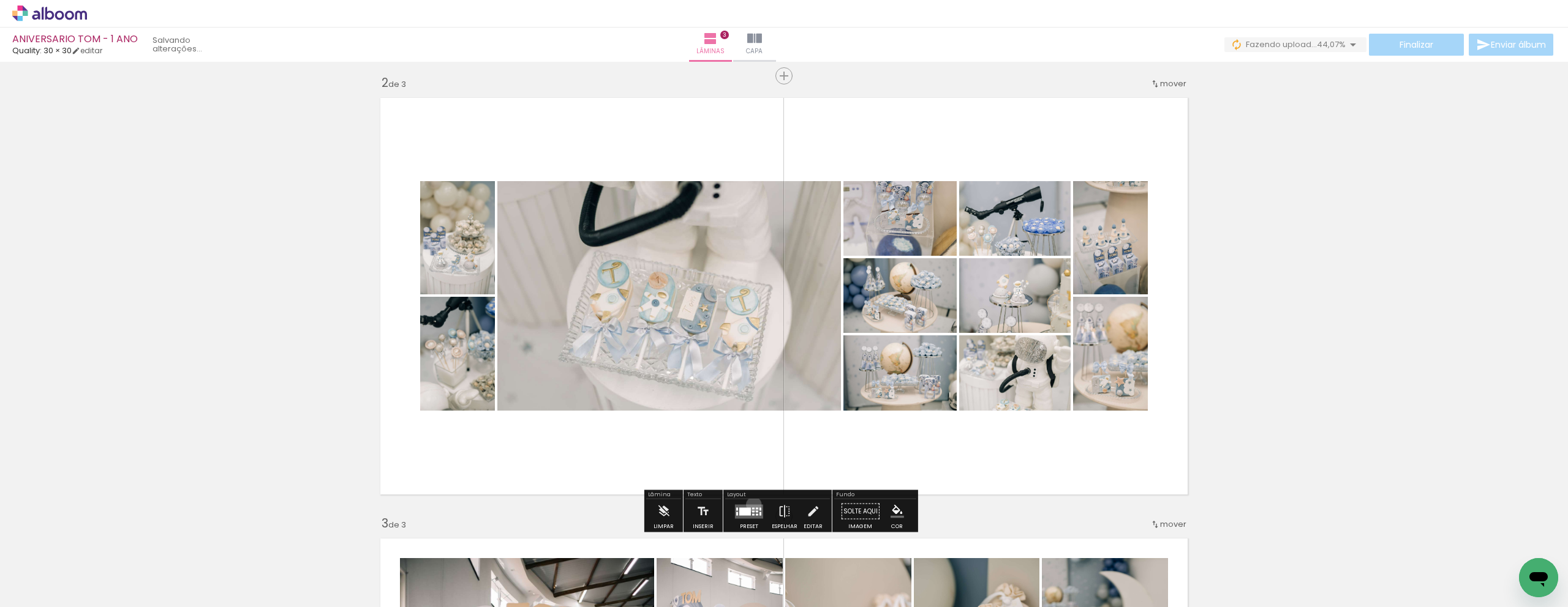
click at [751, 505] on quentale-layouter at bounding box center [749, 512] width 28 height 14
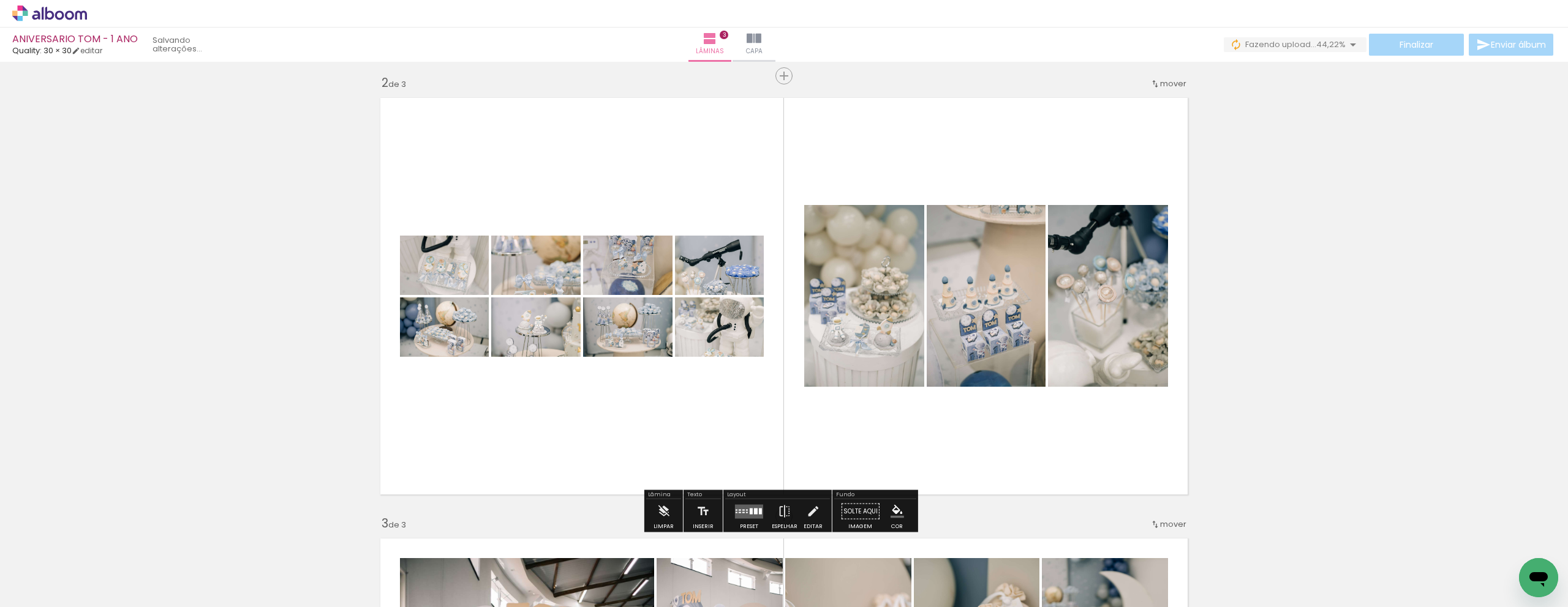
click at [730, 511] on paper-button "Preset" at bounding box center [749, 515] width 39 height 31
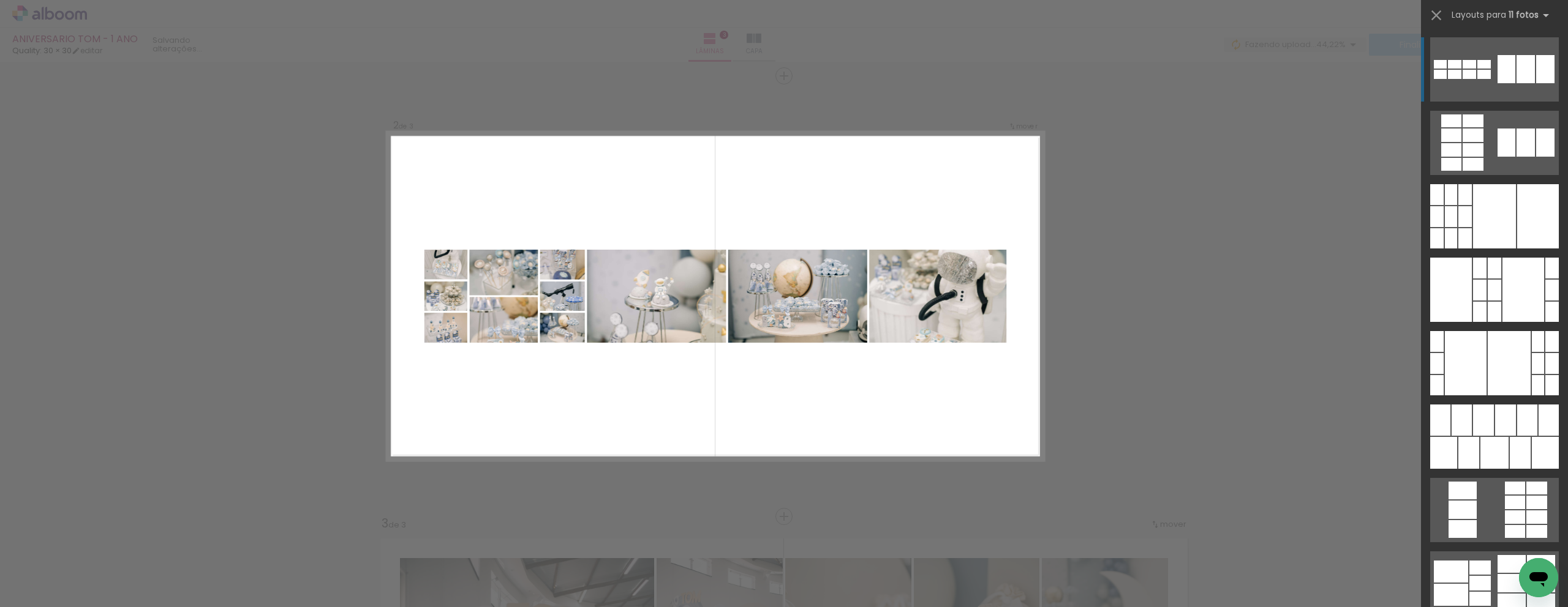
scroll to position [1015, 0]
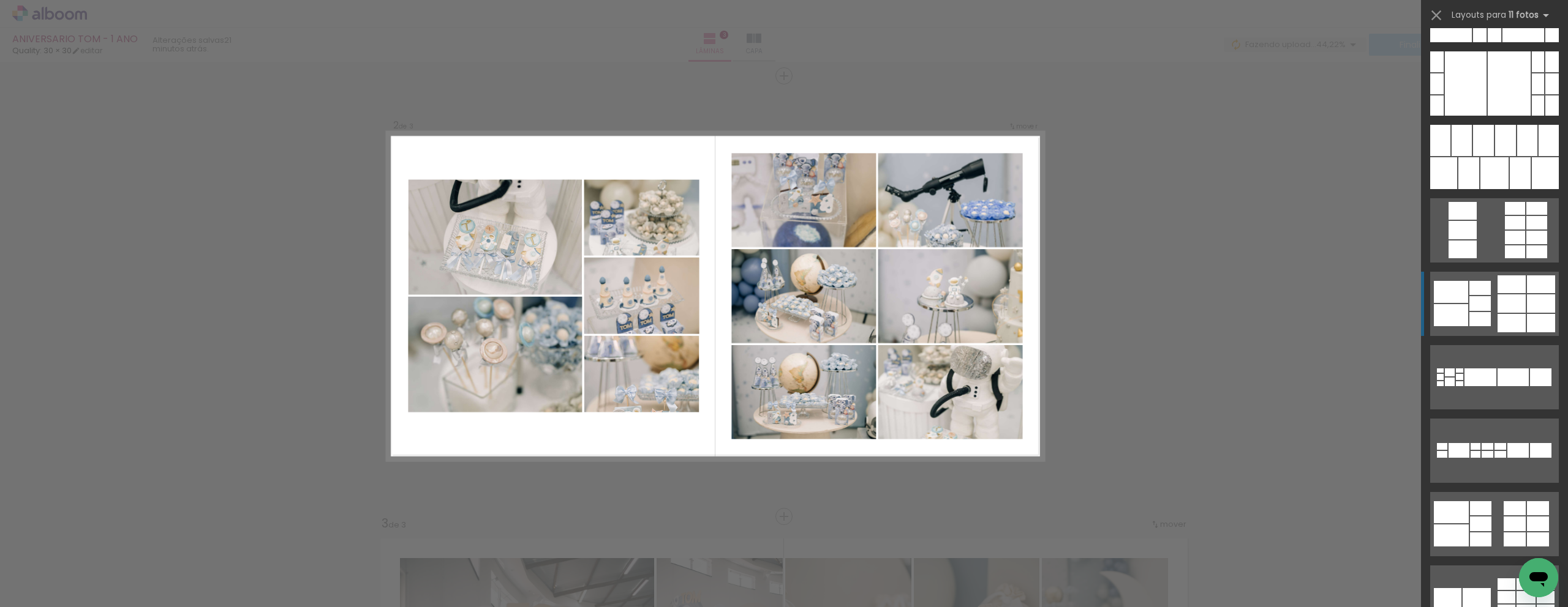
click at [1495, 443] on div at bounding box center [1500, 446] width 12 height 6
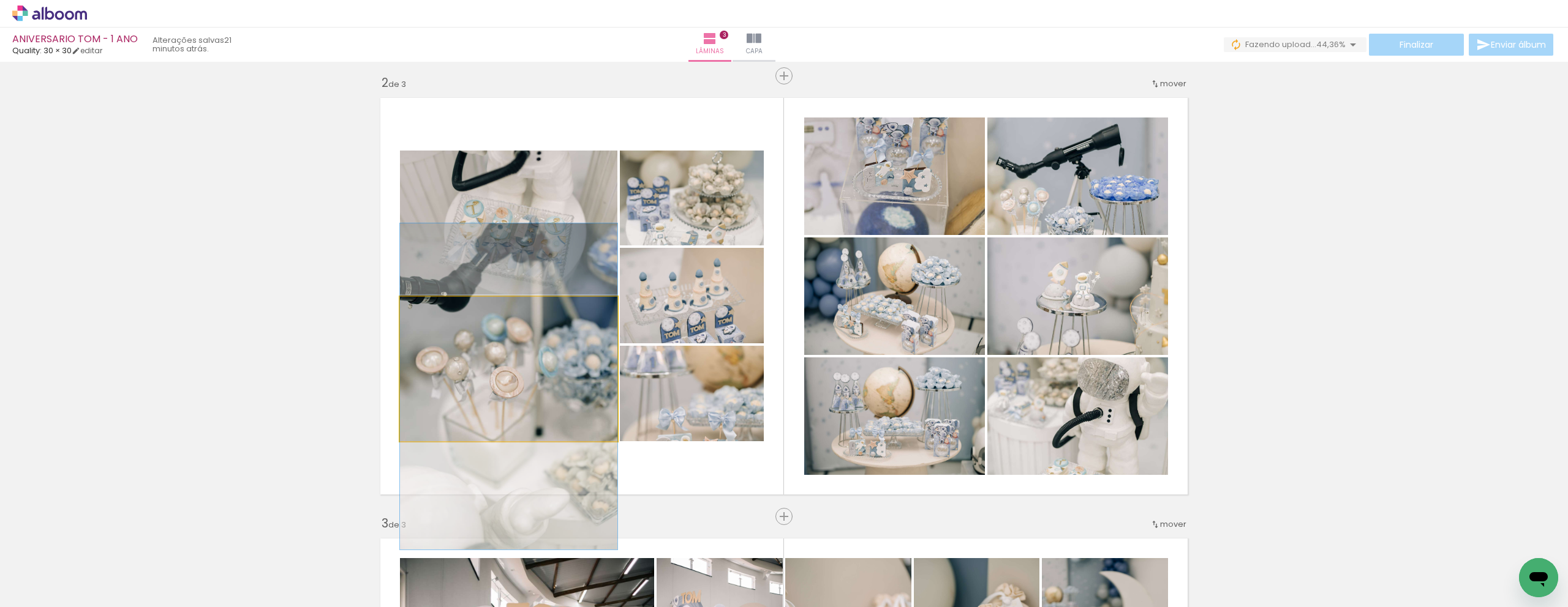
drag, startPoint x: 549, startPoint y: 391, endPoint x: 548, endPoint y: 409, distance: 18.0
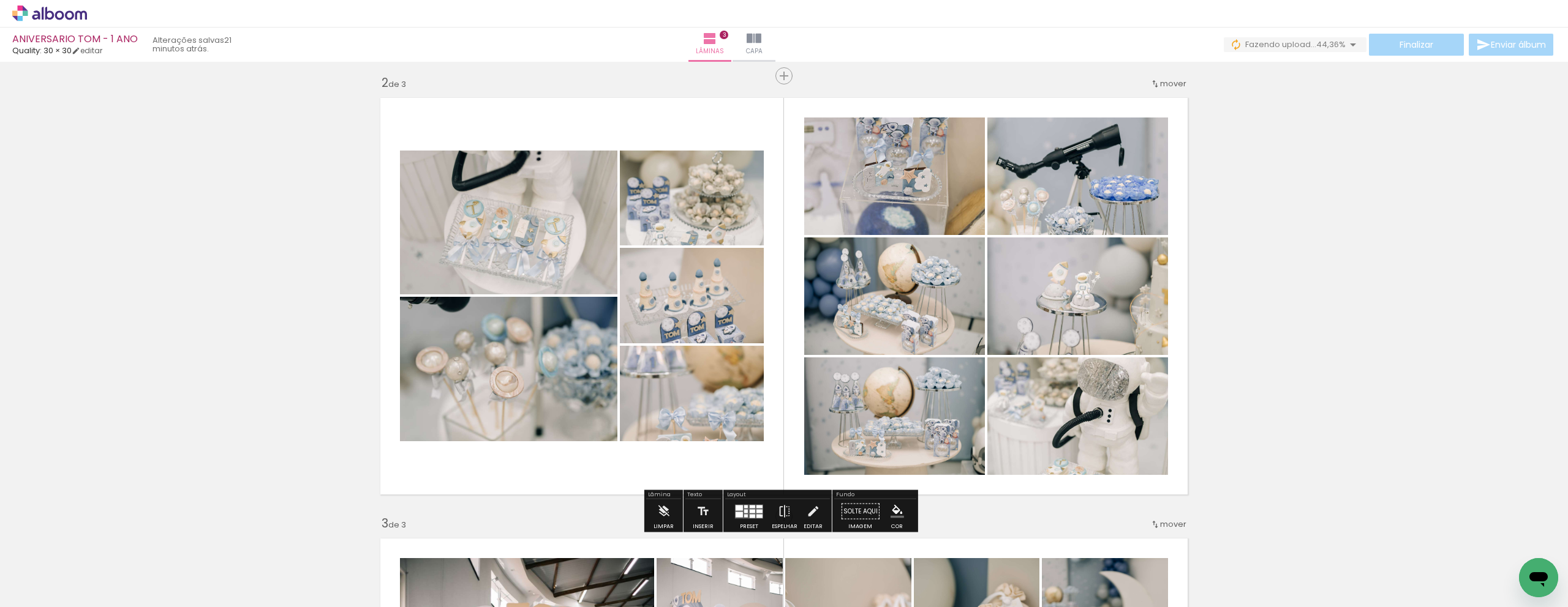
click at [1331, 332] on div "Inserir lâmina 1 de 3 Inserir lâmina 2 de 3 Inserir lâmina 3 de 3" at bounding box center [784, 501] width 1568 height 1764
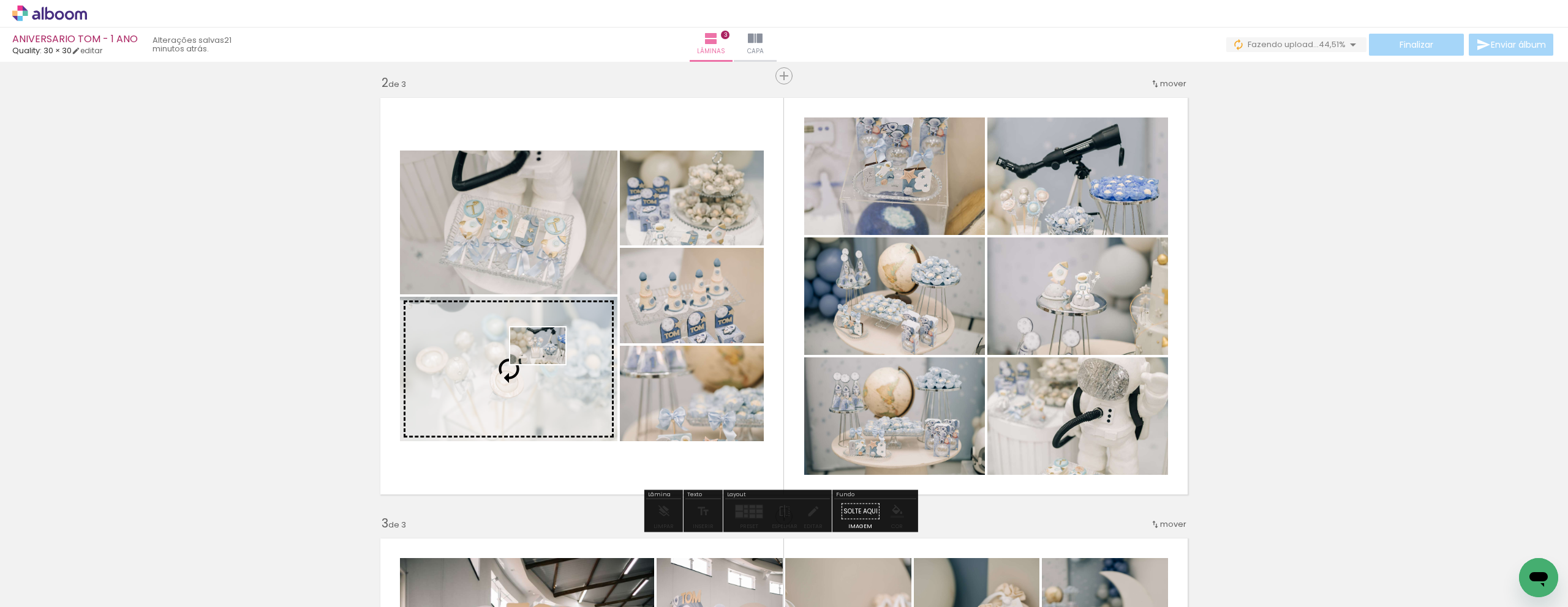
drag, startPoint x: 828, startPoint y: 575, endPoint x: 547, endPoint y: 364, distance: 351.4
click at [547, 364] on quentale-workspace at bounding box center [784, 304] width 1568 height 607
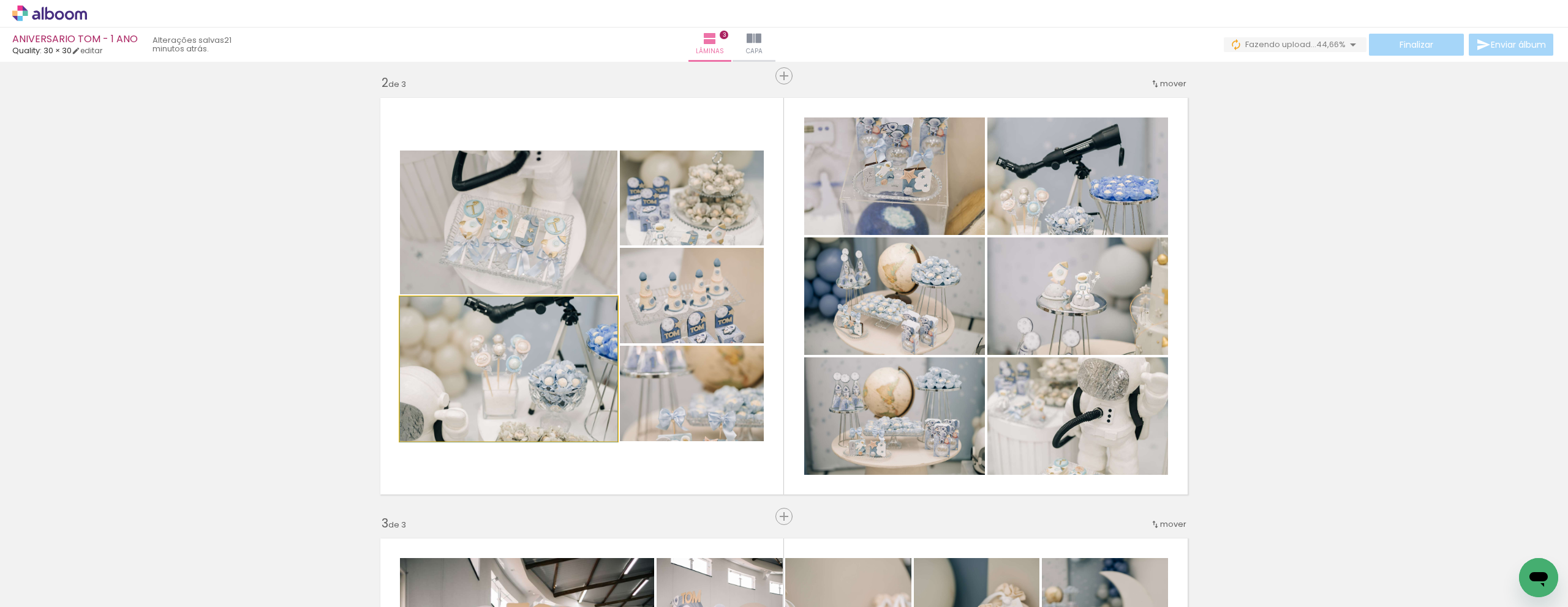
drag, startPoint x: 532, startPoint y: 378, endPoint x: 527, endPoint y: 392, distance: 14.9
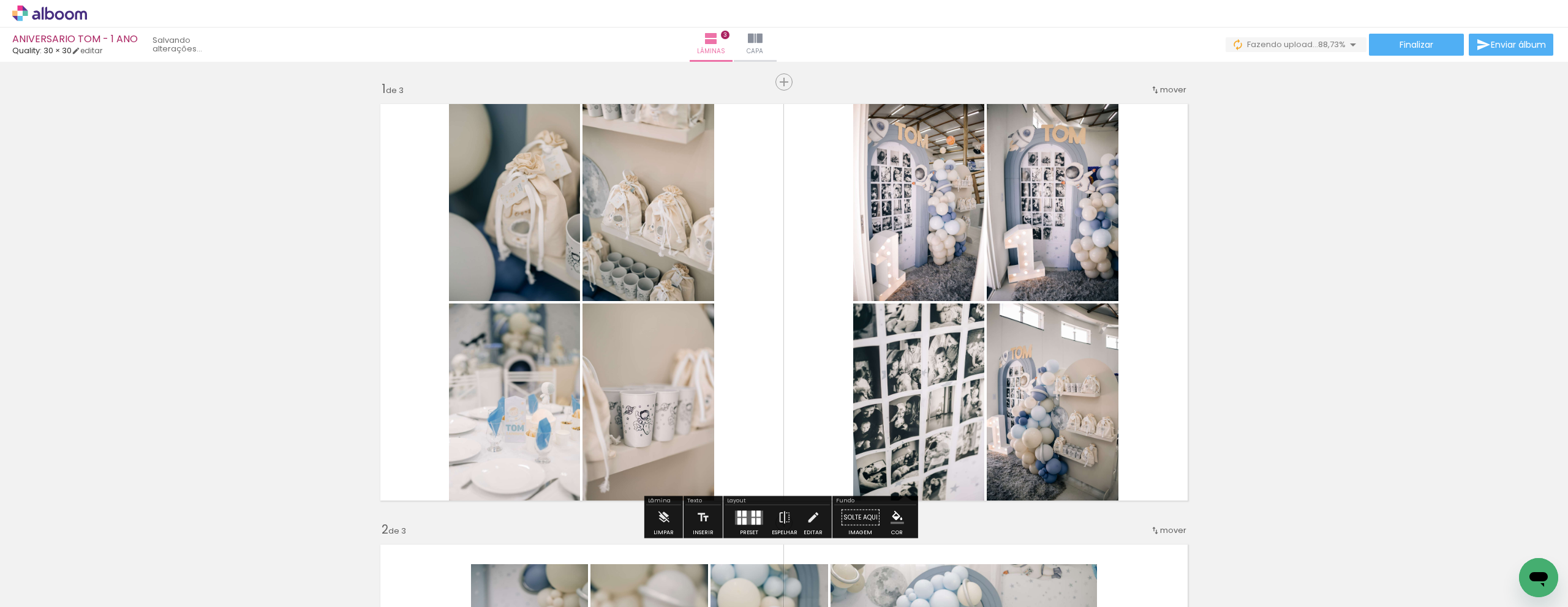
scroll to position [0, 895]
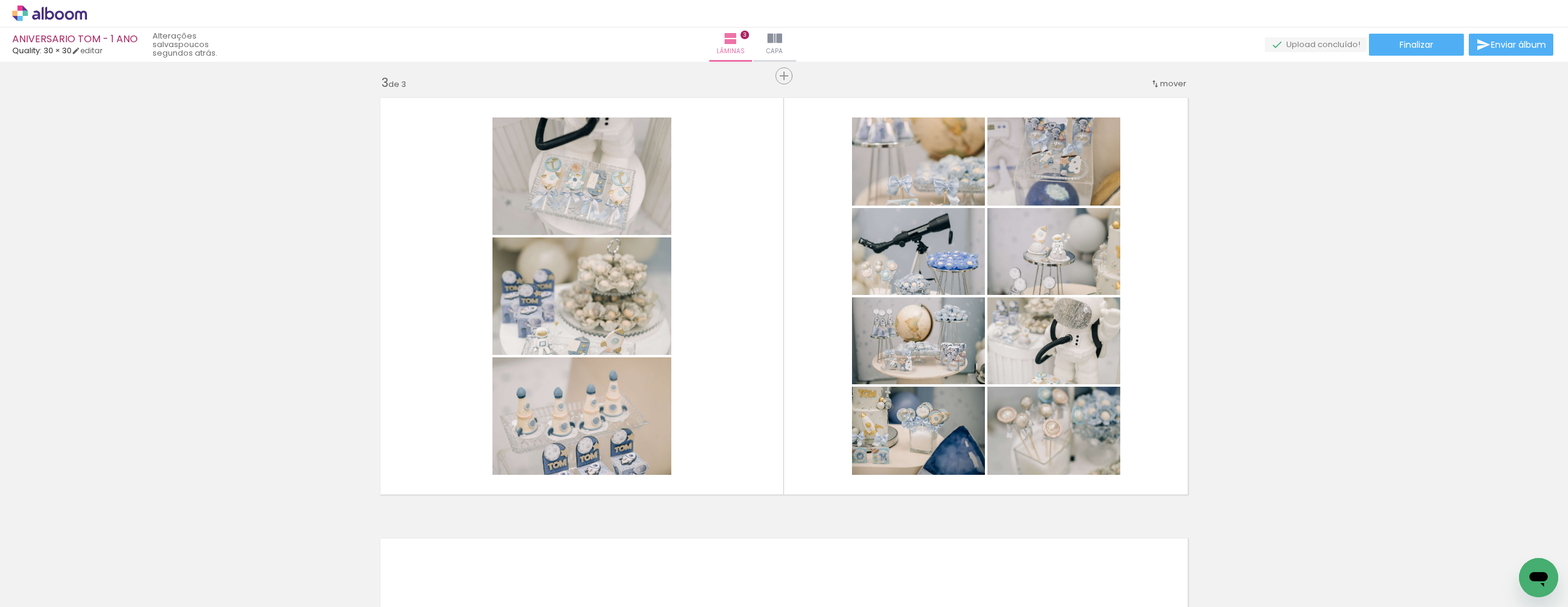
scroll to position [0, 82]
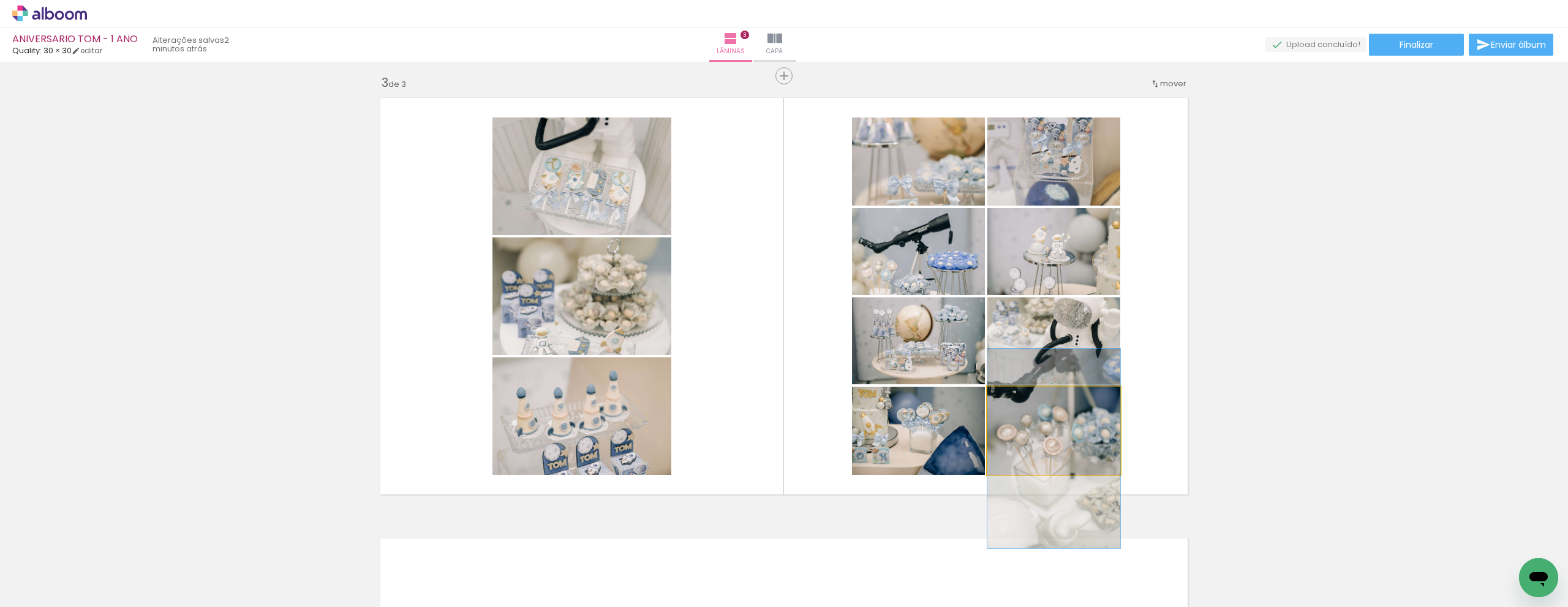
drag, startPoint x: 1062, startPoint y: 427, endPoint x: 1060, endPoint y: 445, distance: 18.1
drag, startPoint x: 1035, startPoint y: 445, endPoint x: 1035, endPoint y: 438, distance: 7.0
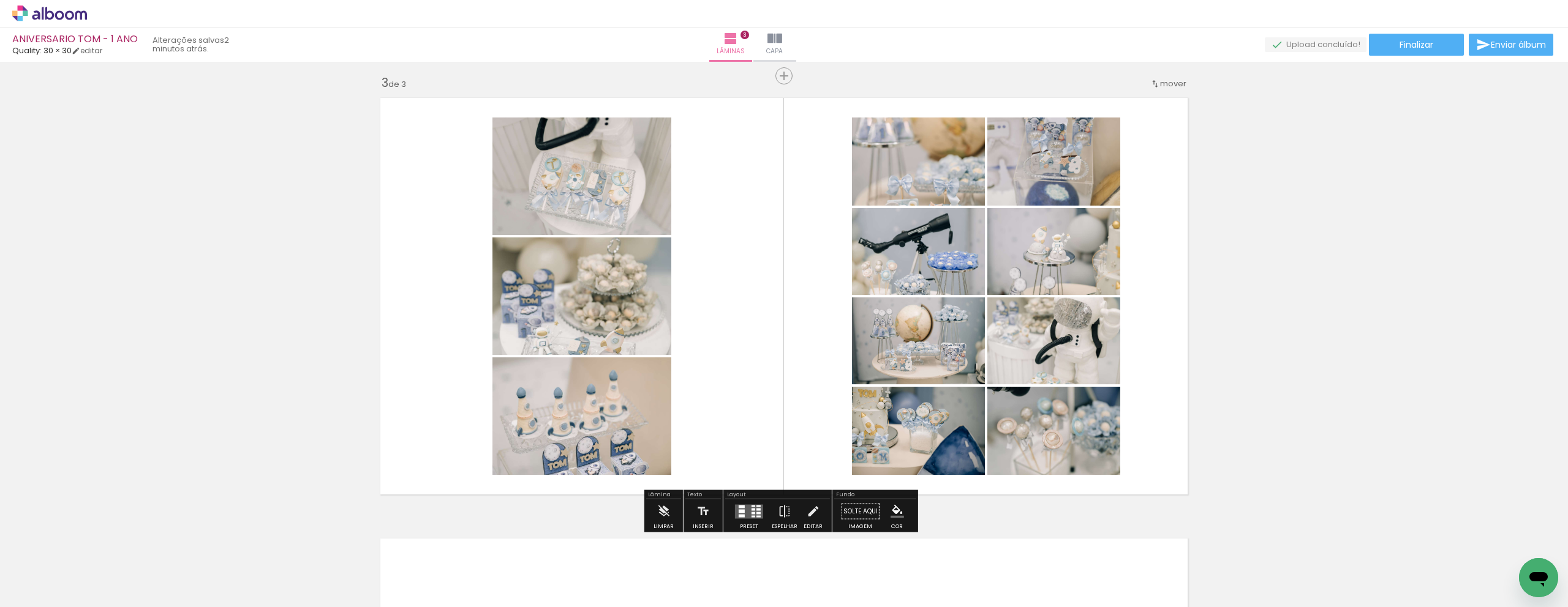
click at [757, 516] on div at bounding box center [759, 516] width 5 height 2
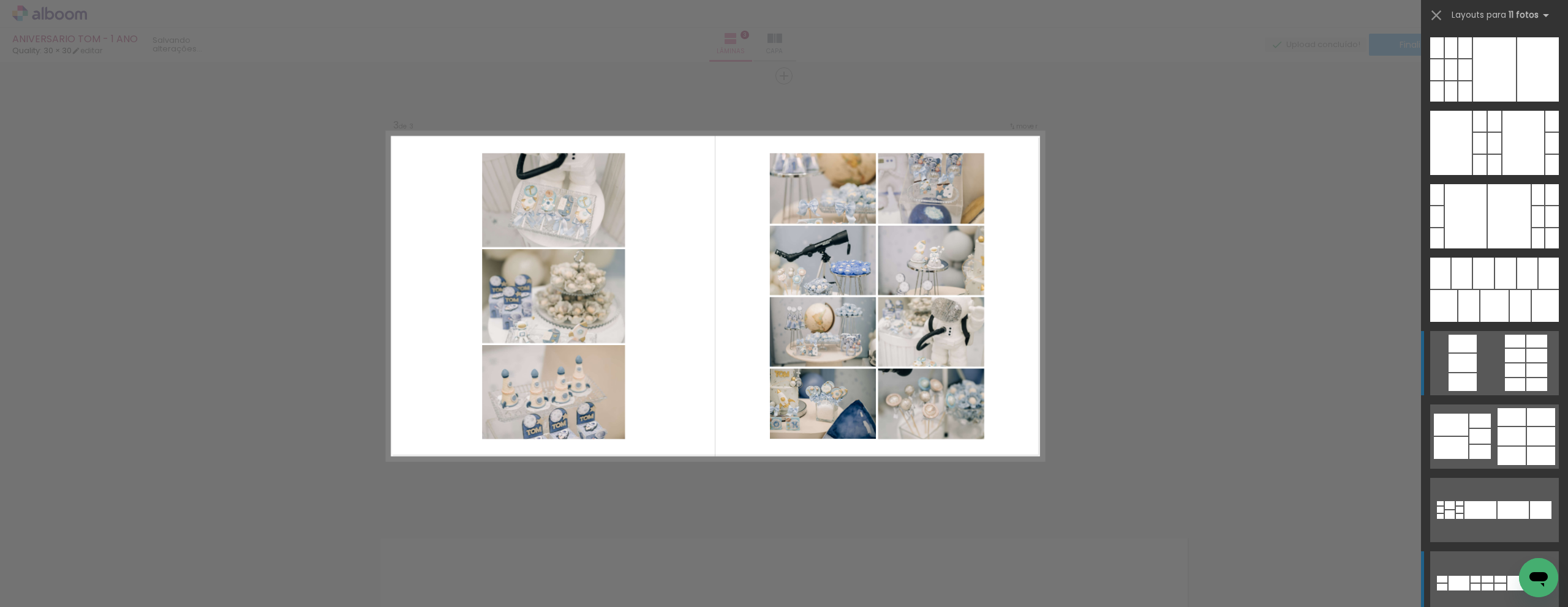
scroll to position [1176, 0]
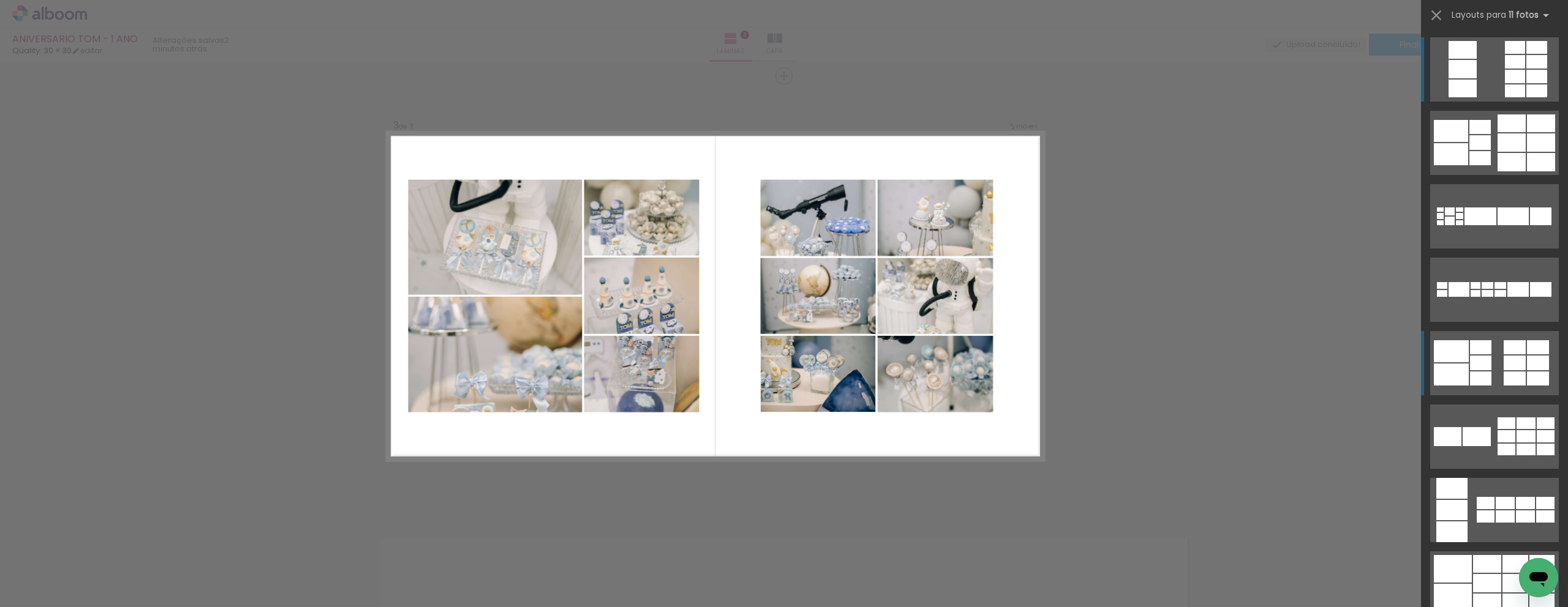
click at [1506, 289] on div at bounding box center [1500, 285] width 12 height 6
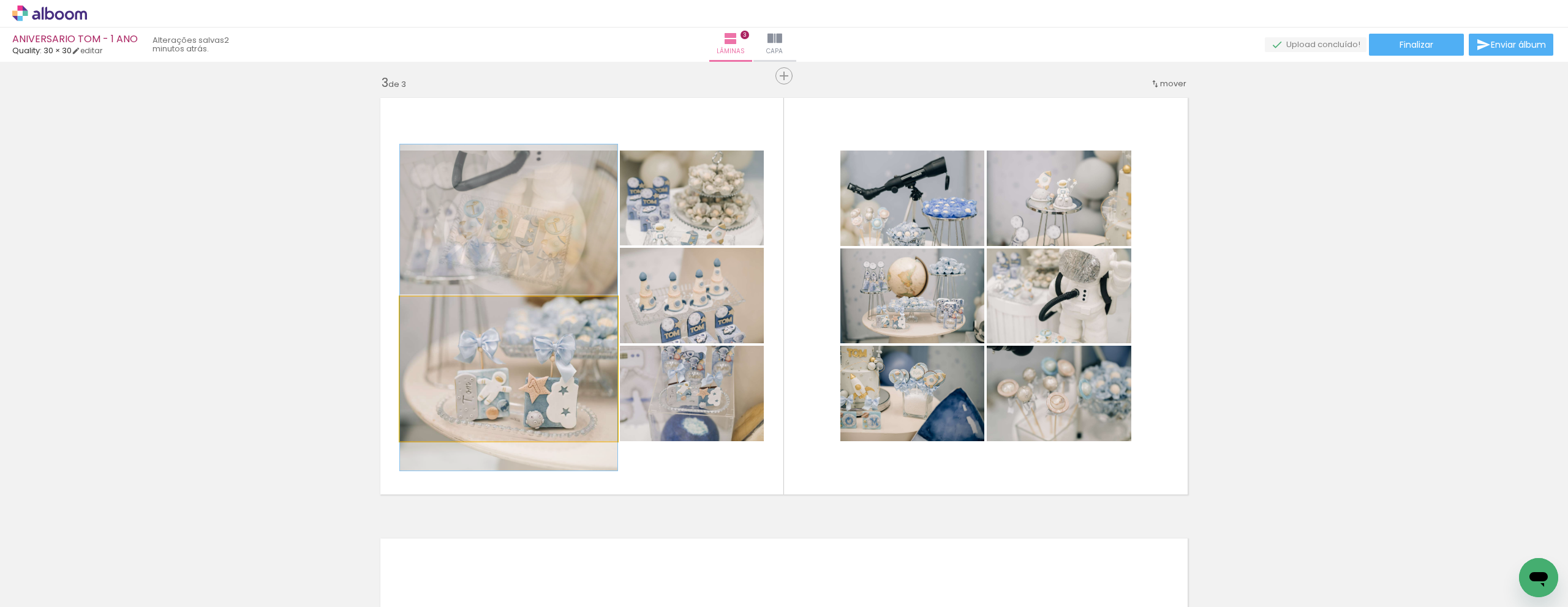
drag, startPoint x: 518, startPoint y: 381, endPoint x: 536, endPoint y: 323, distance: 60.7
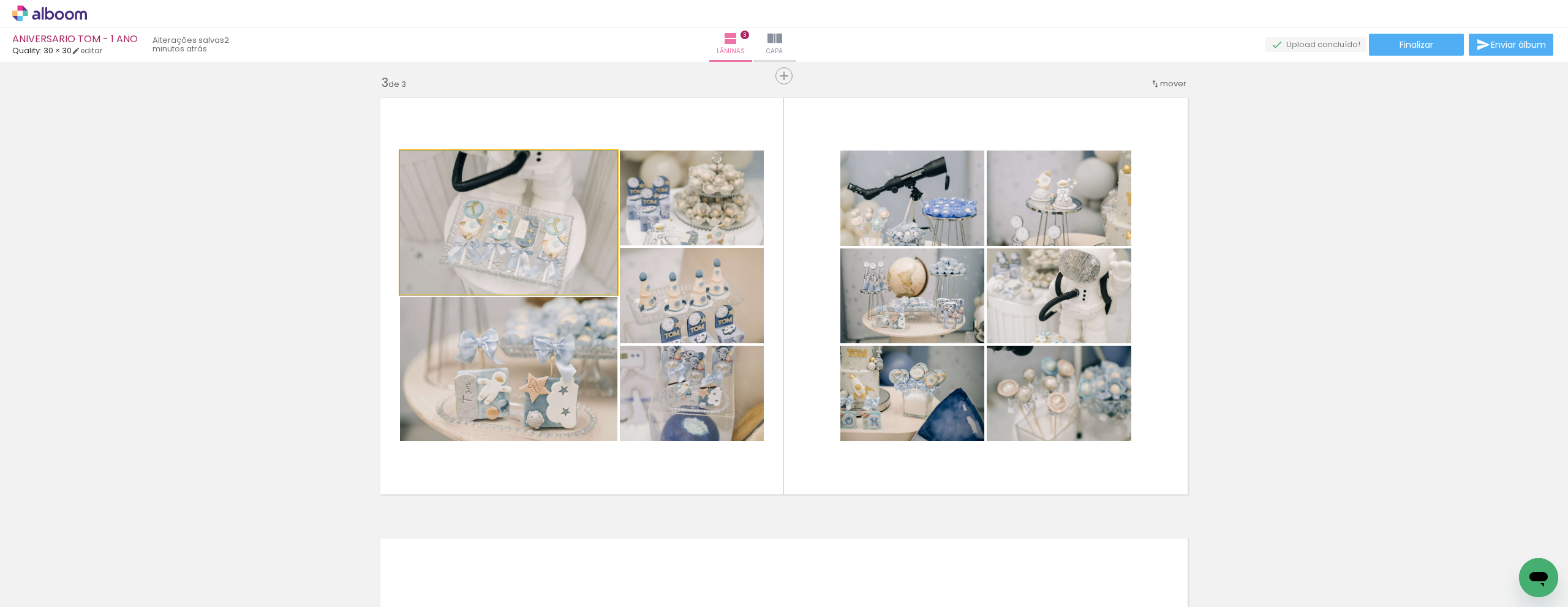
drag, startPoint x: 546, startPoint y: 205, endPoint x: 541, endPoint y: 213, distance: 9.4
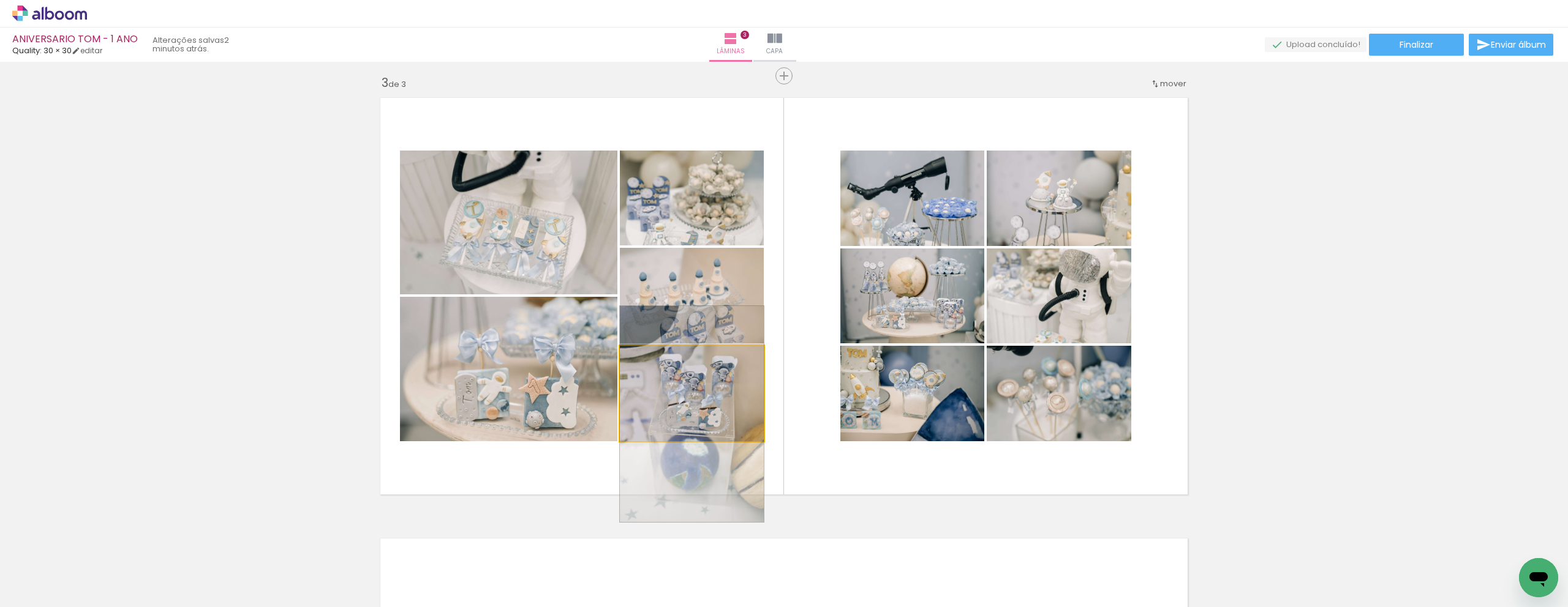
drag, startPoint x: 666, startPoint y: 403, endPoint x: 666, endPoint y: 420, distance: 17.0
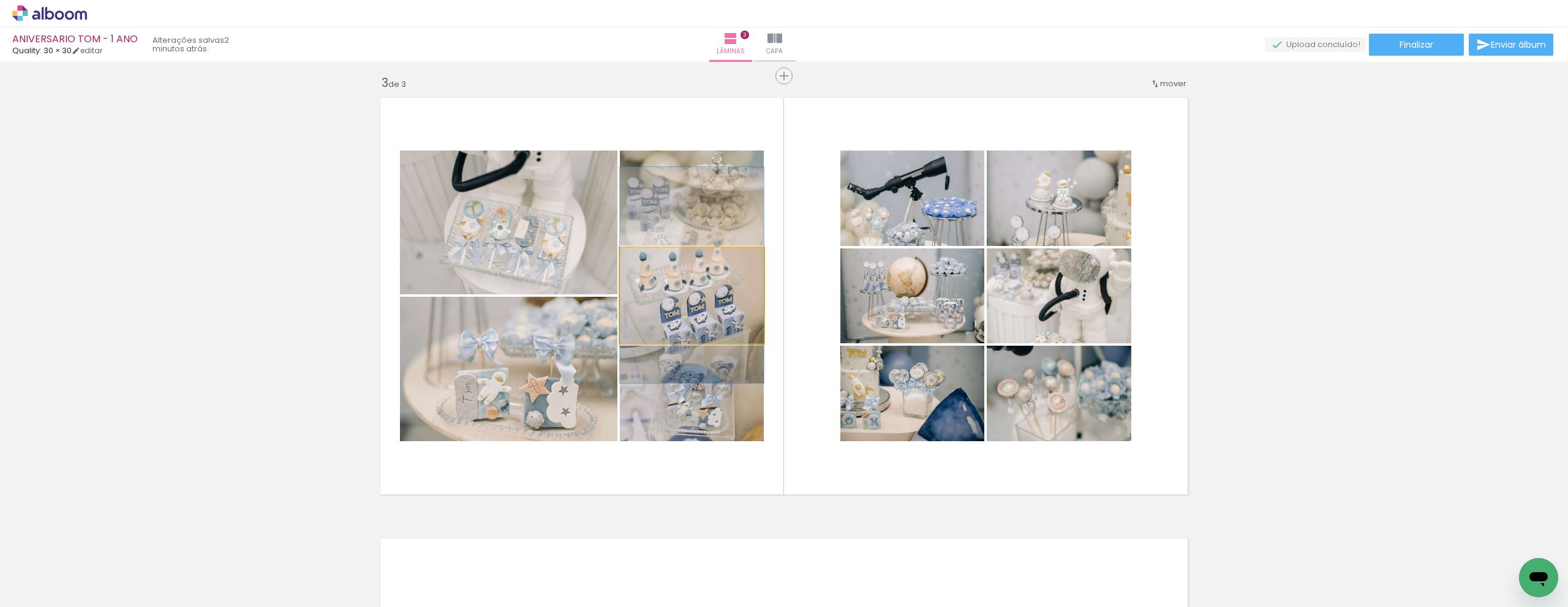
drag, startPoint x: 721, startPoint y: 309, endPoint x: 728, endPoint y: 289, distance: 21.2
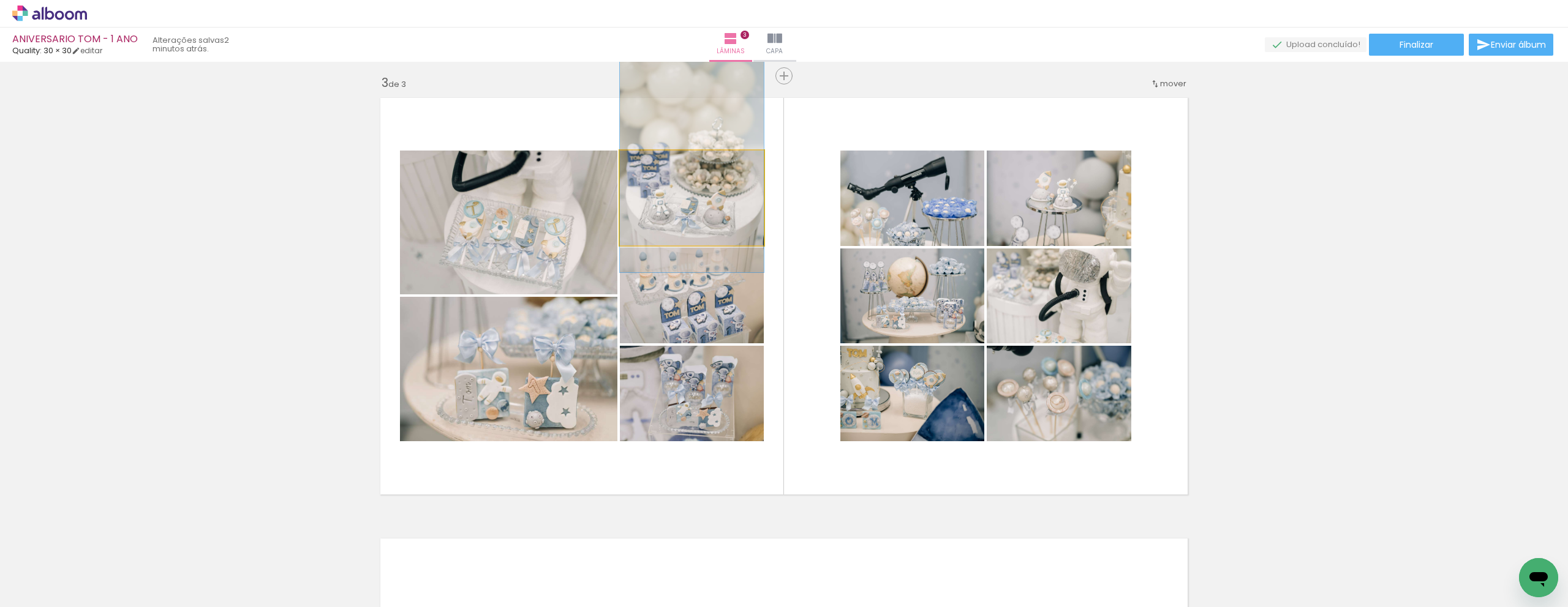
drag, startPoint x: 721, startPoint y: 203, endPoint x: 726, endPoint y: 169, distance: 34.4
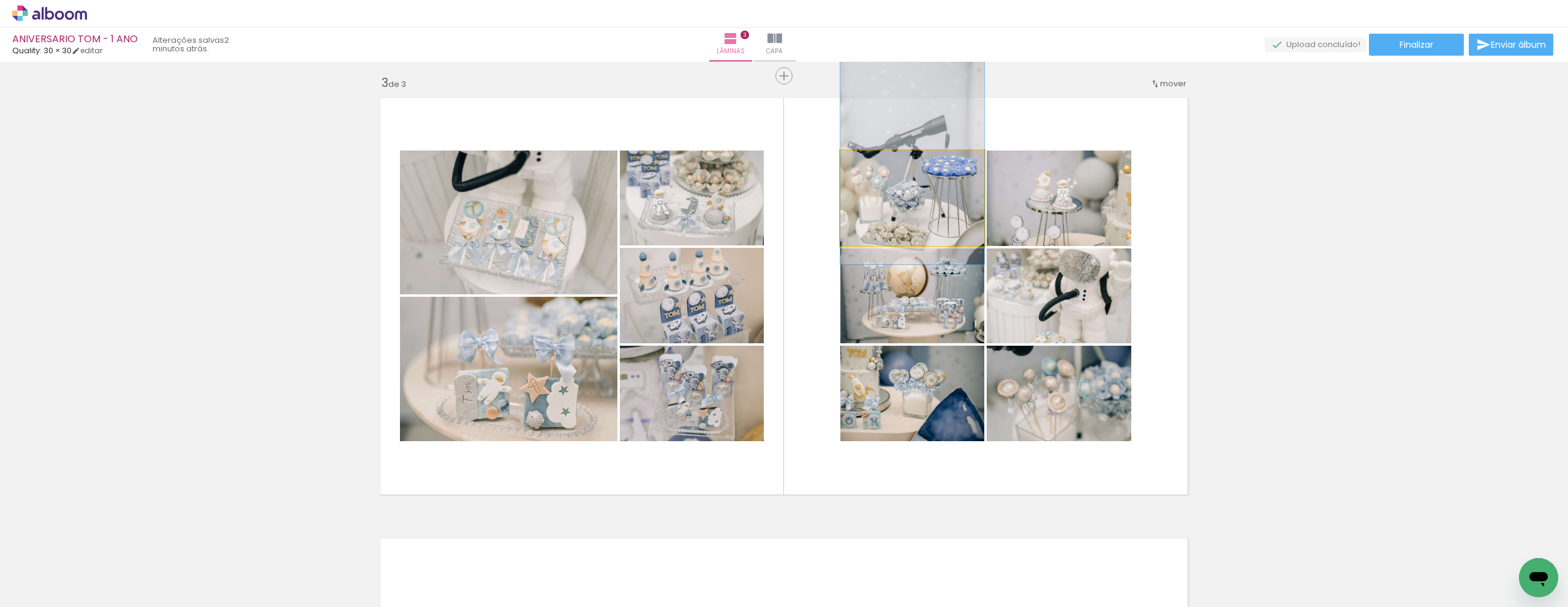
drag, startPoint x: 934, startPoint y: 226, endPoint x: 931, endPoint y: 184, distance: 42.1
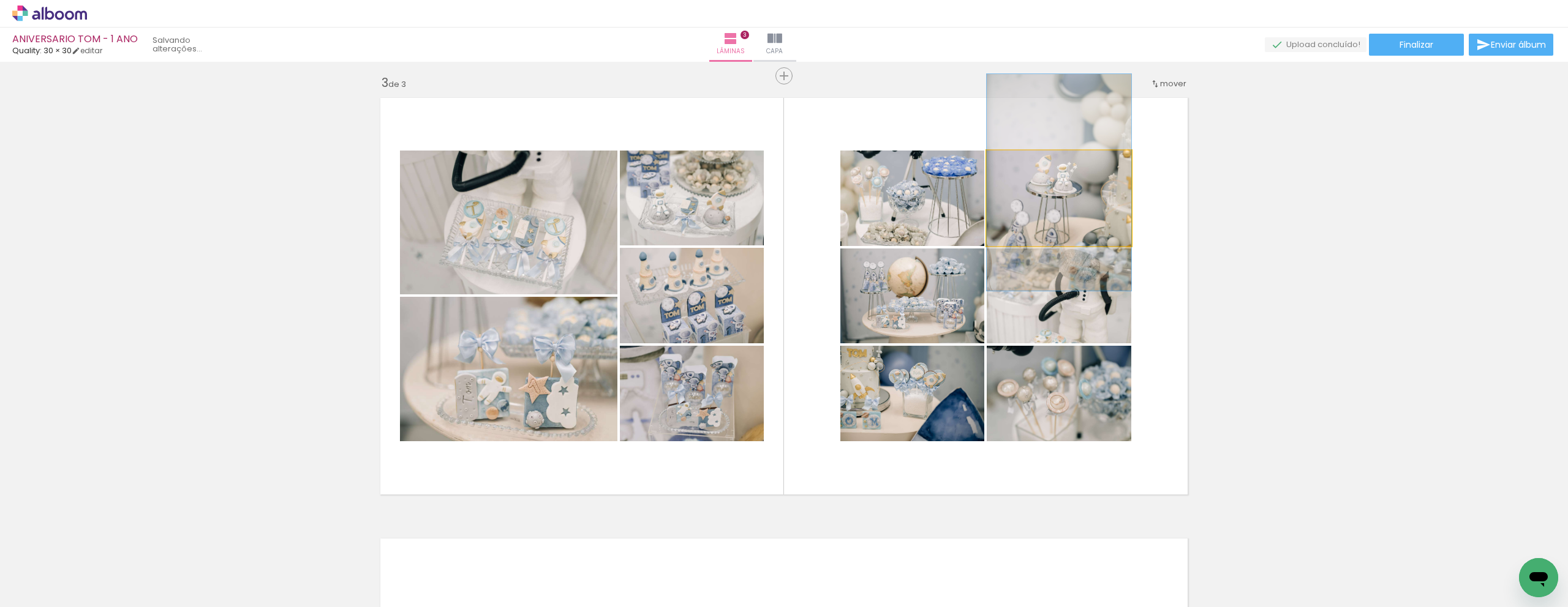
drag, startPoint x: 1039, startPoint y: 217, endPoint x: 1041, endPoint y: 201, distance: 16.1
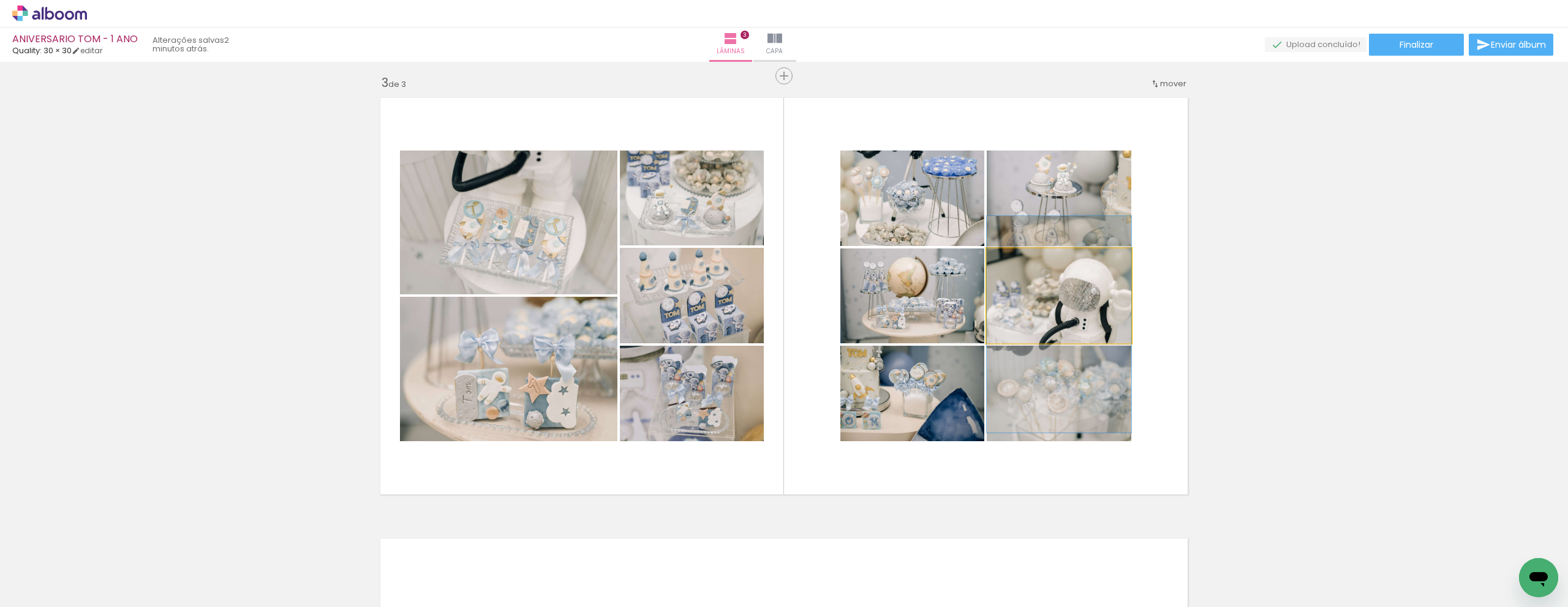
drag, startPoint x: 1062, startPoint y: 285, endPoint x: 1065, endPoint y: 311, distance: 26.2
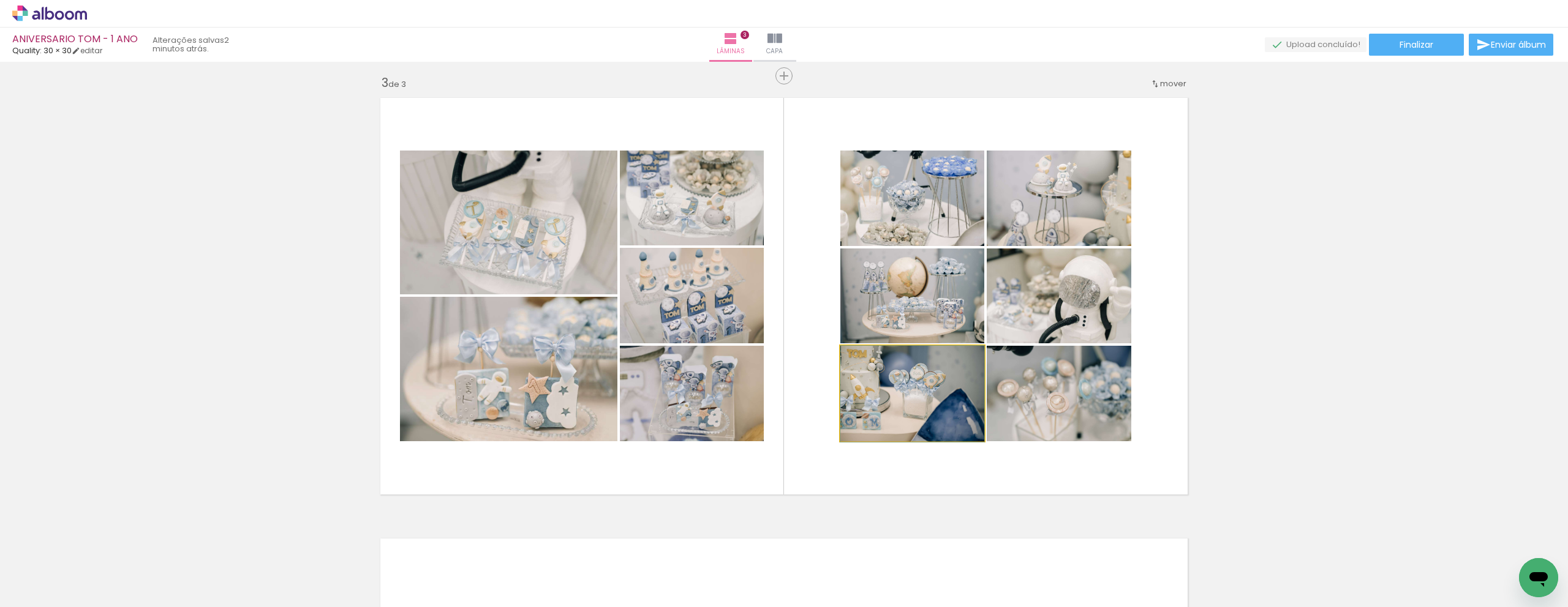
drag, startPoint x: 902, startPoint y: 386, endPoint x: 904, endPoint y: 395, distance: 9.2
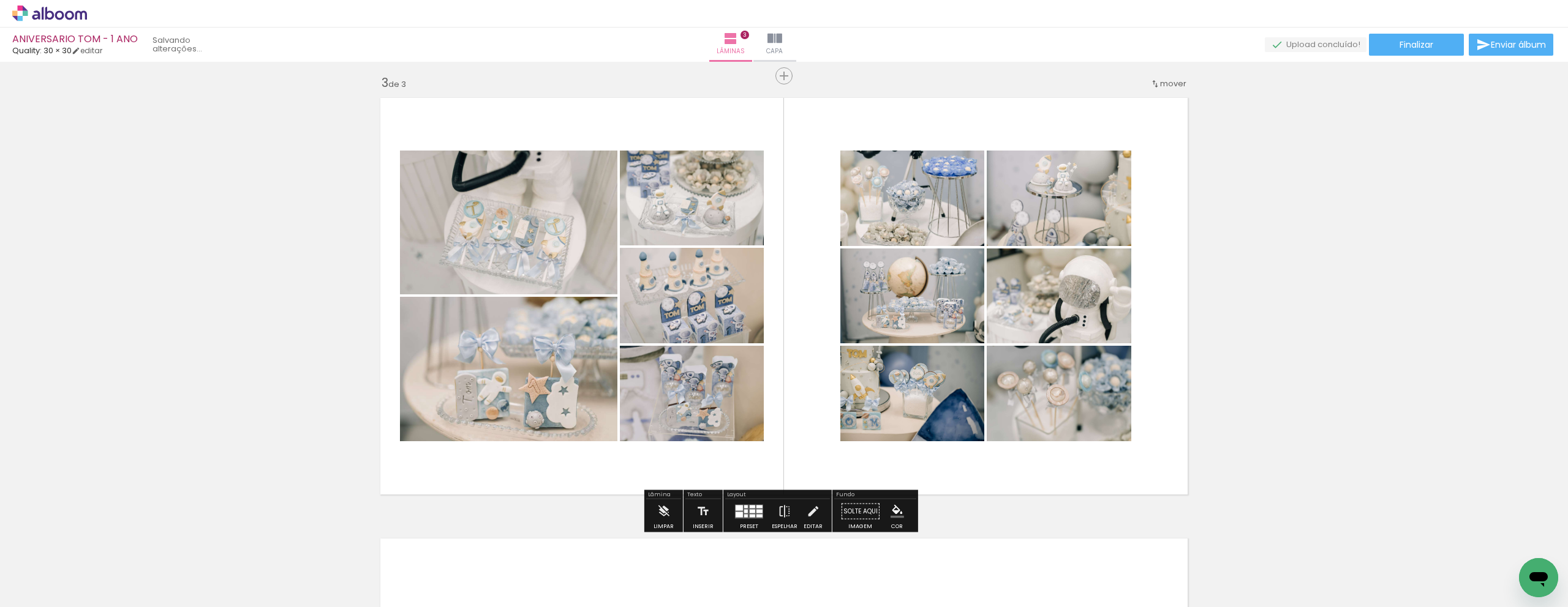
click at [1216, 352] on div "Inserir lâmina 1 de 3 Inserir lâmina 2 de 3 Inserir lâmina 3 de 3" at bounding box center [784, 60] width 1568 height 1764
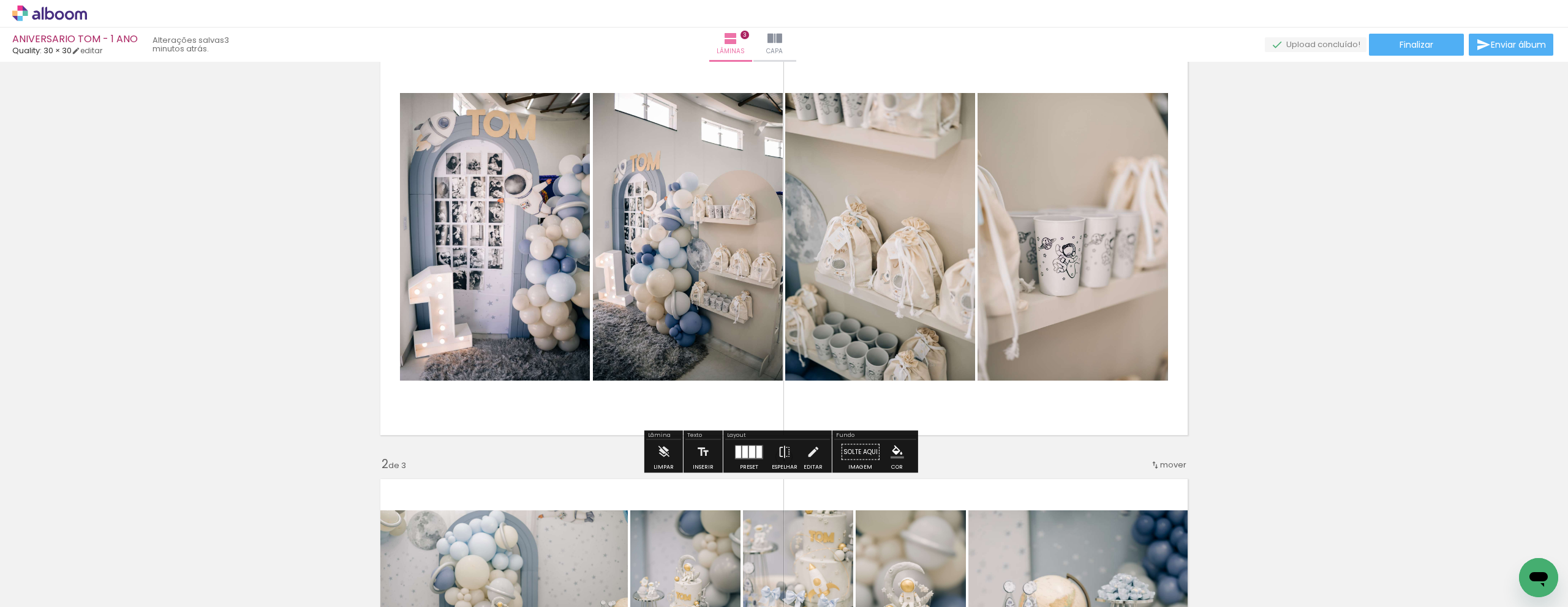
scroll to position [0, 0]
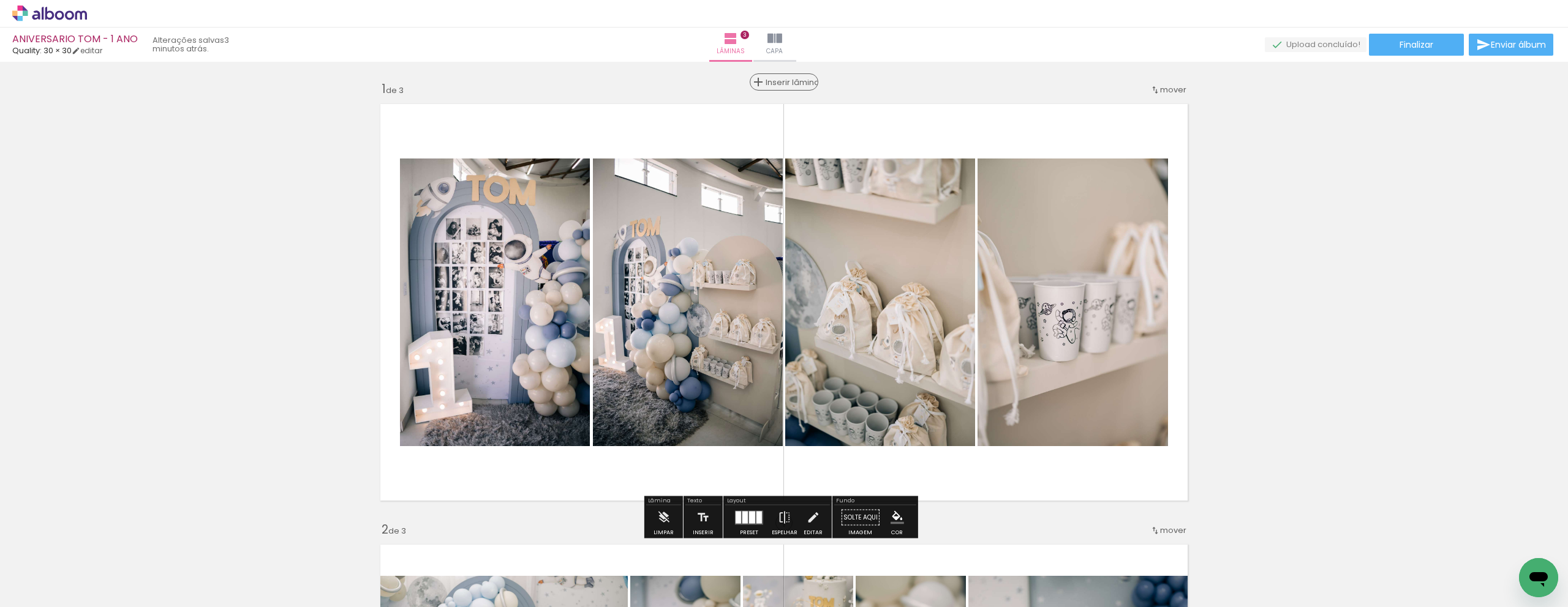
click at [790, 84] on span "Inserir lâmina" at bounding box center [789, 82] width 48 height 8
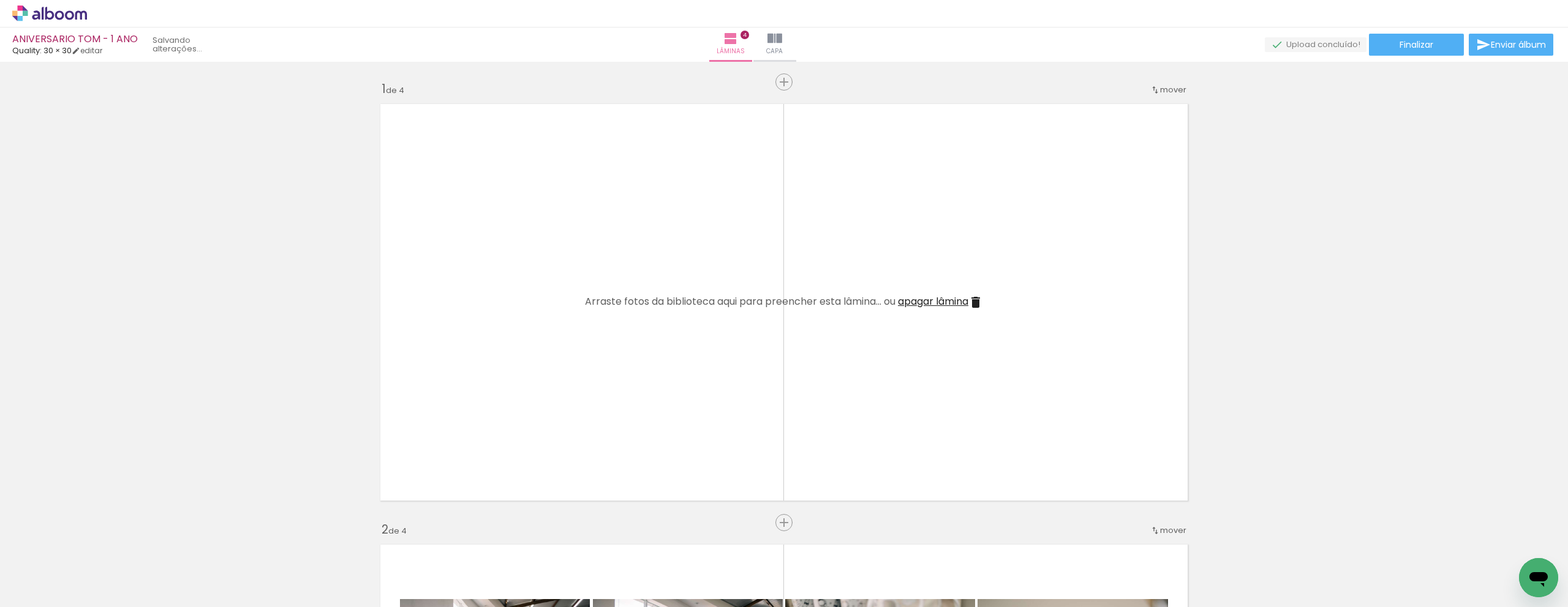
scroll to position [0, 3808]
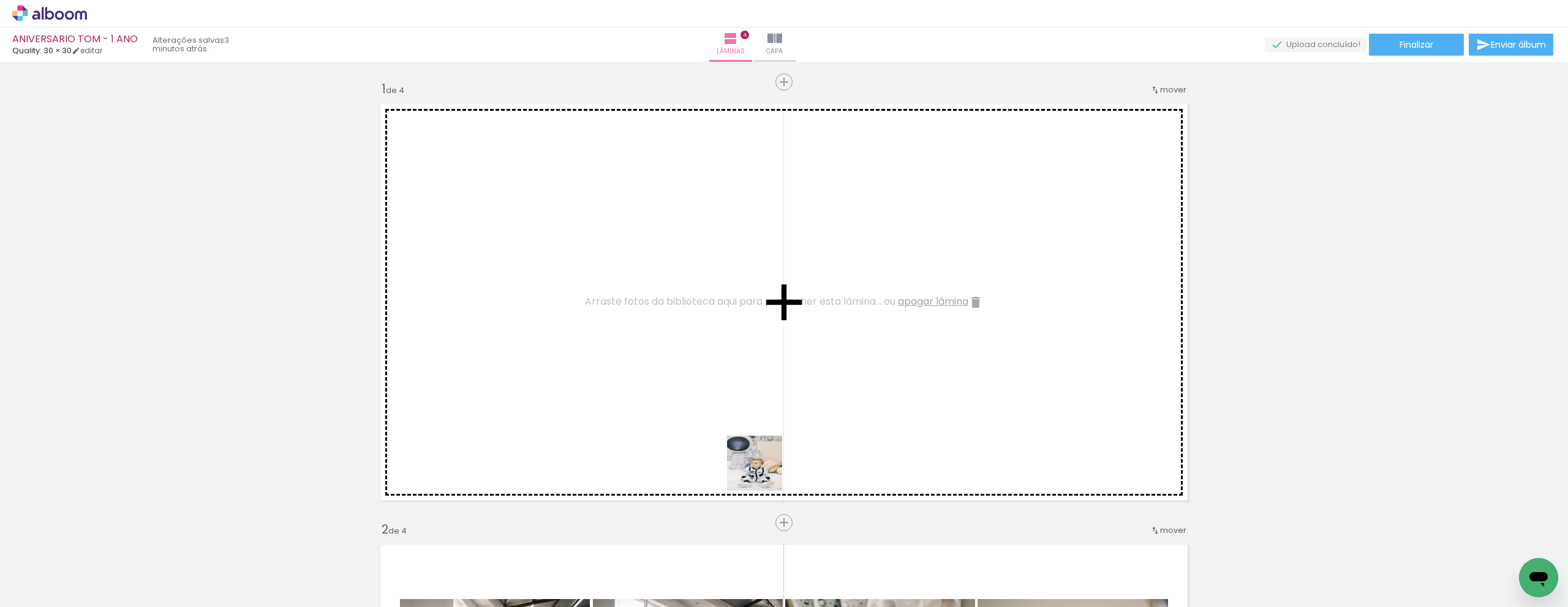
drag, startPoint x: 508, startPoint y: 575, endPoint x: 1148, endPoint y: 516, distance: 642.7
click at [930, 374] on quentale-workspace at bounding box center [784, 304] width 1568 height 607
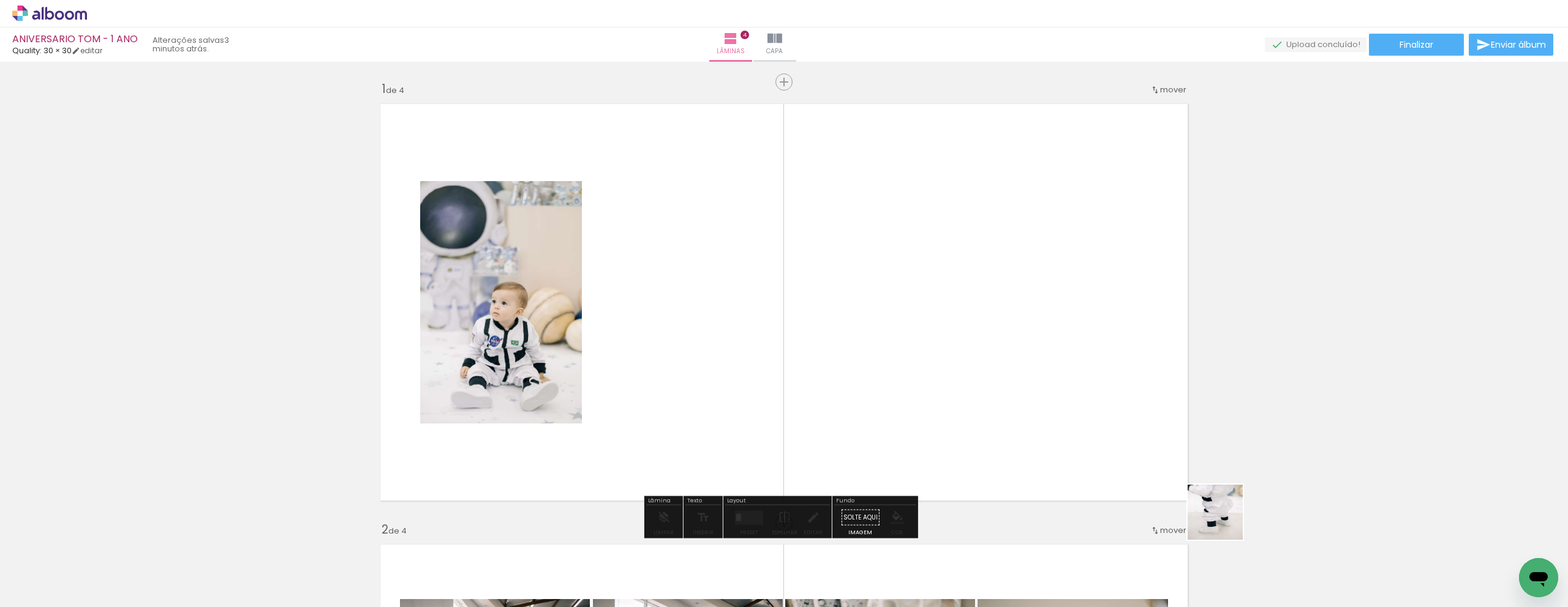
drag, startPoint x: 1265, startPoint y: 573, endPoint x: 987, endPoint y: 339, distance: 363.4
click at [987, 339] on quentale-workspace at bounding box center [784, 304] width 1568 height 607
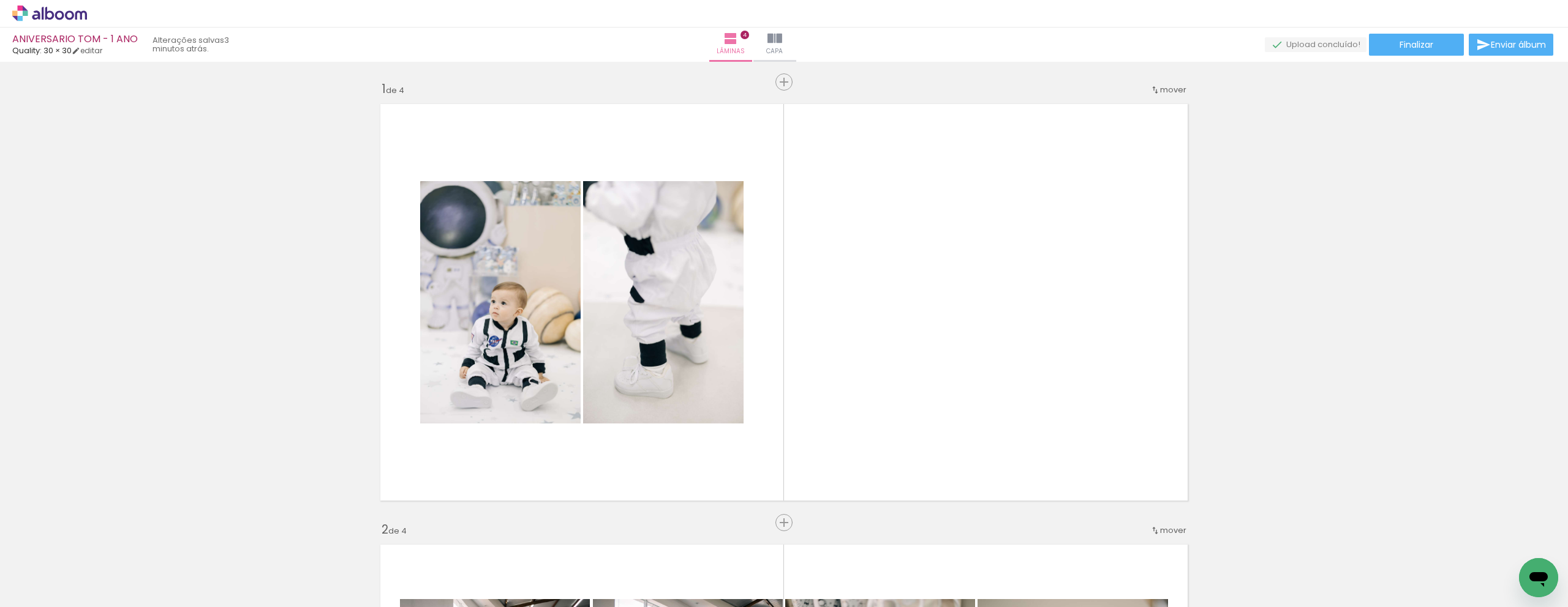
scroll to position [0, 4050]
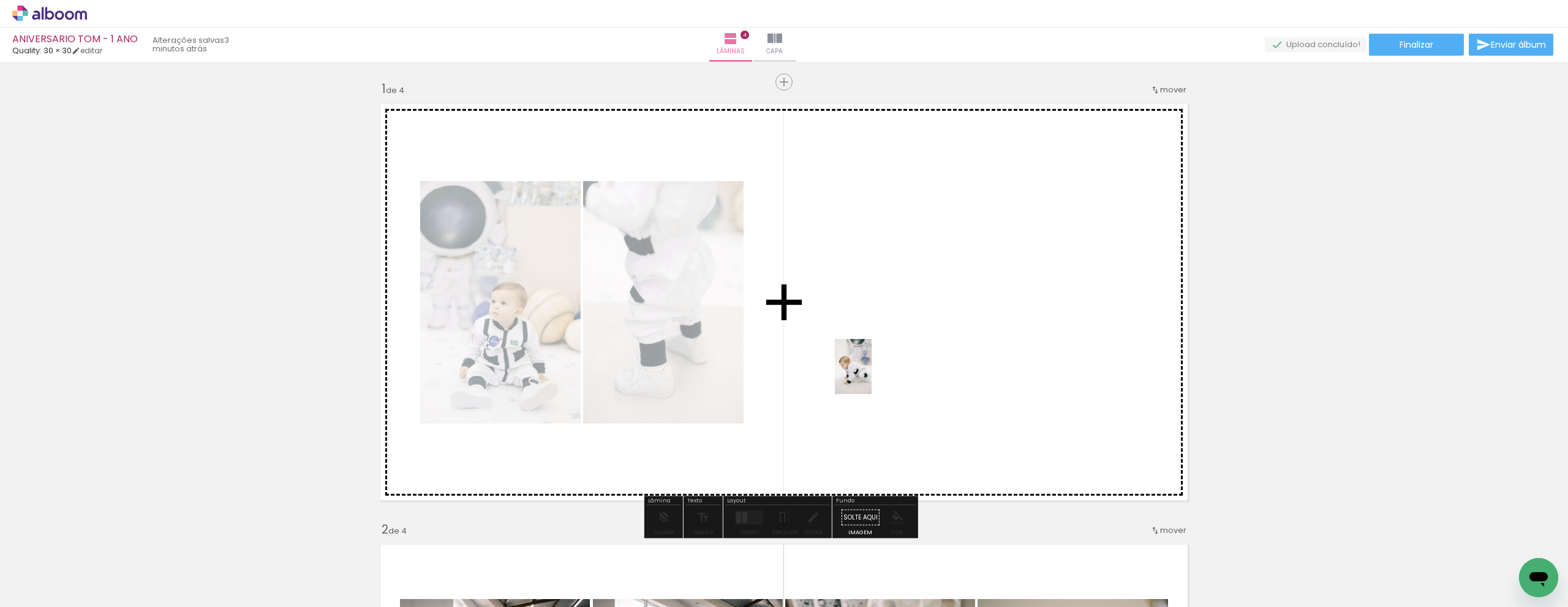
drag, startPoint x: 398, startPoint y: 579, endPoint x: 872, endPoint y: 376, distance: 515.6
click at [872, 376] on quentale-workspace at bounding box center [784, 304] width 1568 height 607
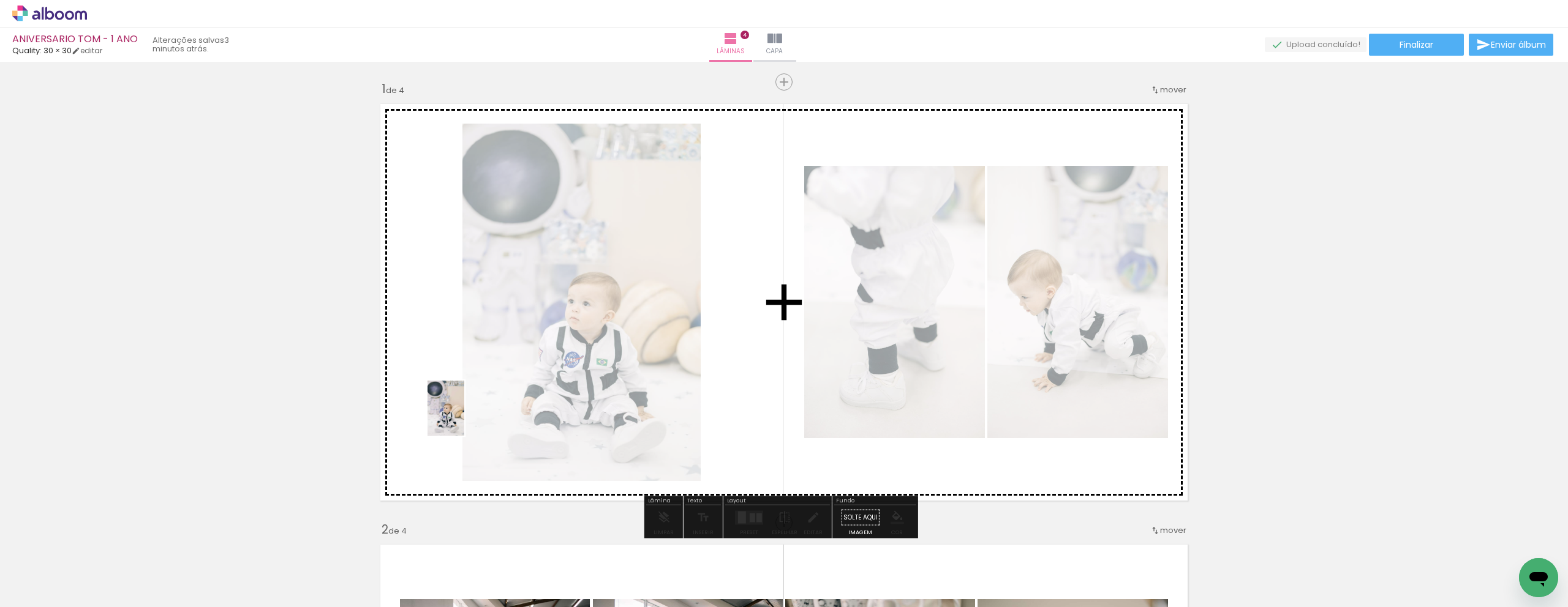
drag, startPoint x: 196, startPoint y: 566, endPoint x: 464, endPoint y: 418, distance: 306.2
click at [464, 418] on quentale-workspace at bounding box center [784, 304] width 1568 height 607
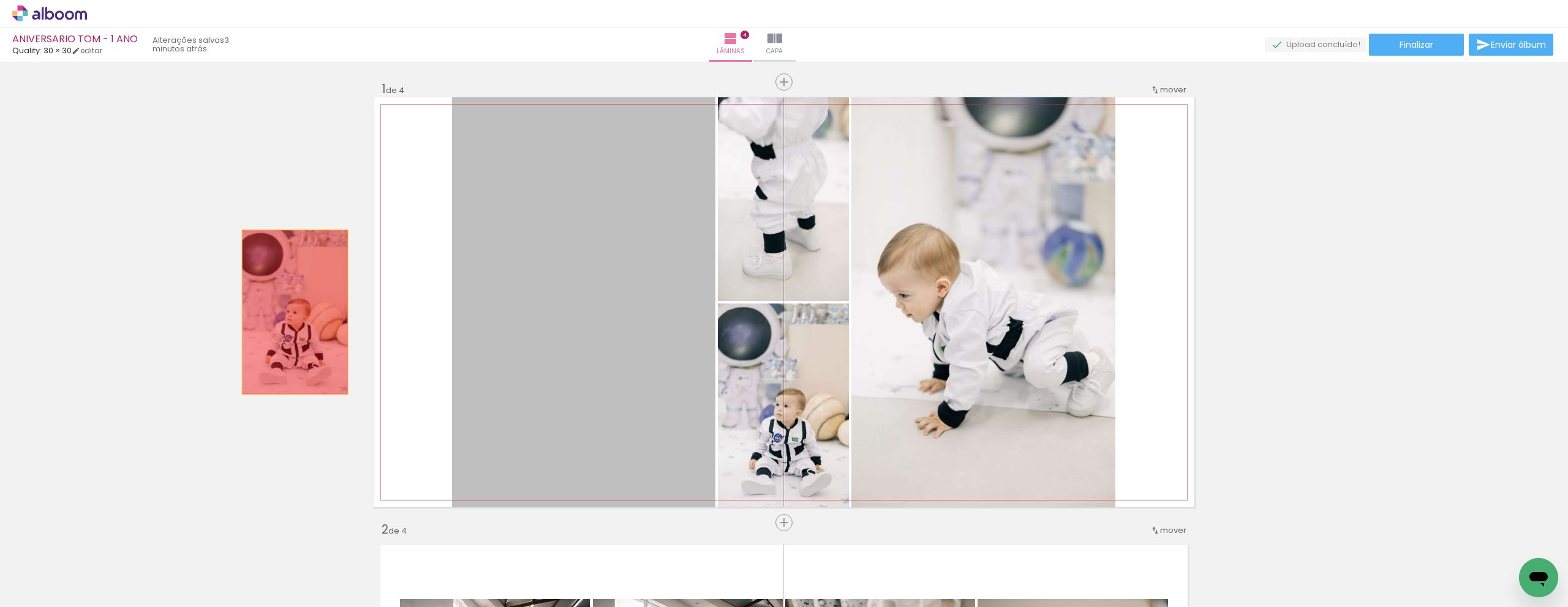
drag, startPoint x: 626, startPoint y: 384, endPoint x: 237, endPoint y: 304, distance: 397.1
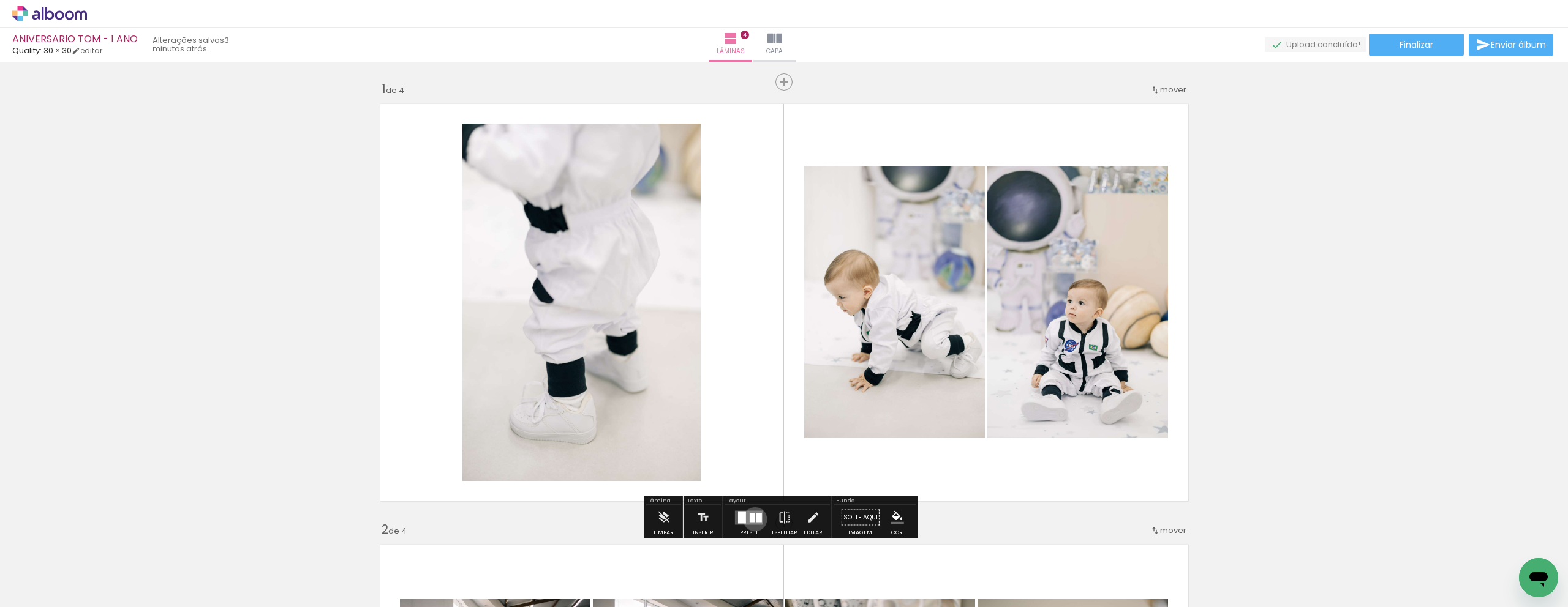
click at [752, 519] on quentale-layouter at bounding box center [749, 518] width 28 height 14
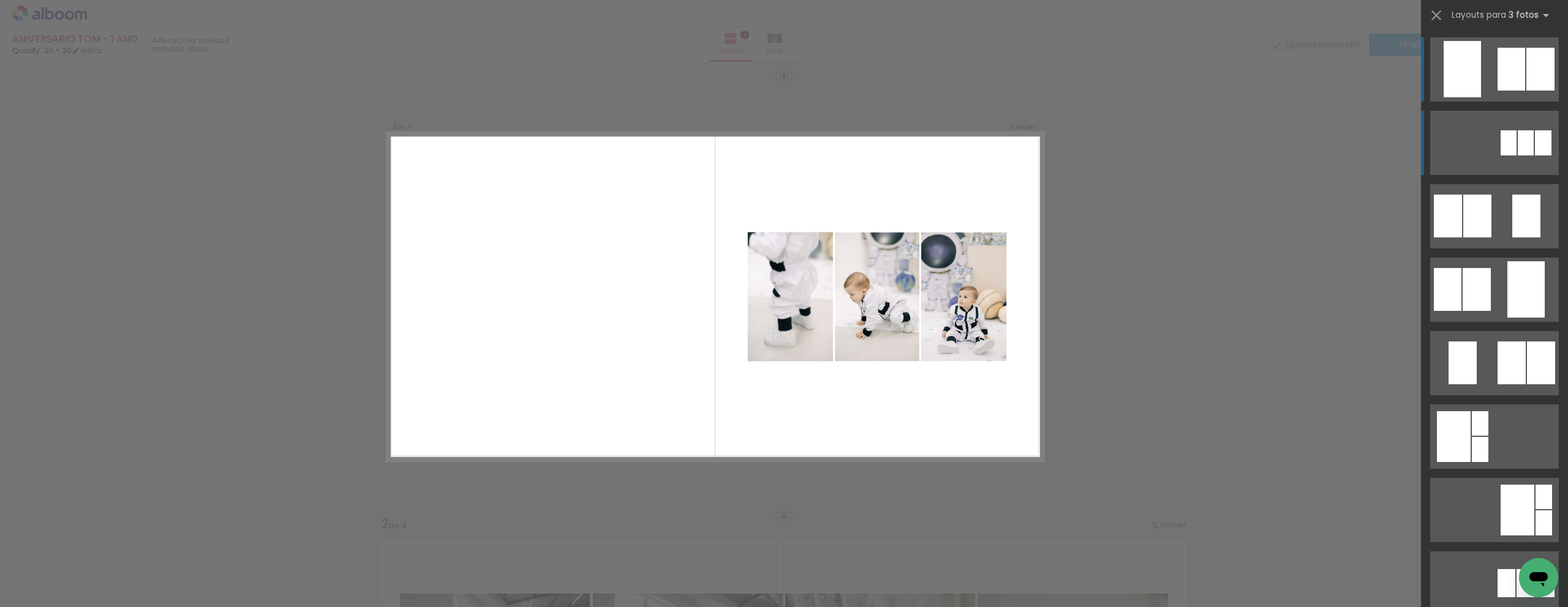
scroll to position [6, 0]
click at [1535, 137] on div at bounding box center [1544, 143] width 16 height 25
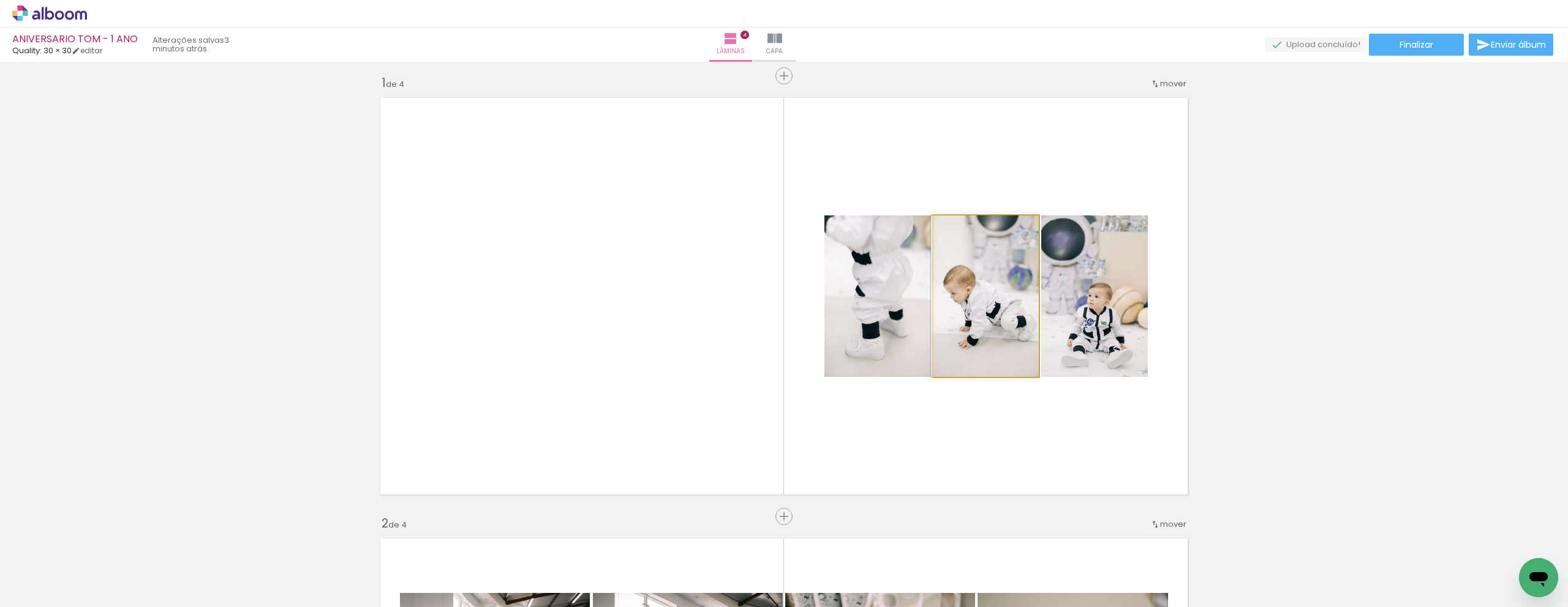
drag, startPoint x: 973, startPoint y: 317, endPoint x: 969, endPoint y: 288, distance: 29.3
drag, startPoint x: 1115, startPoint y: 317, endPoint x: 1115, endPoint y: 282, distance: 35.0
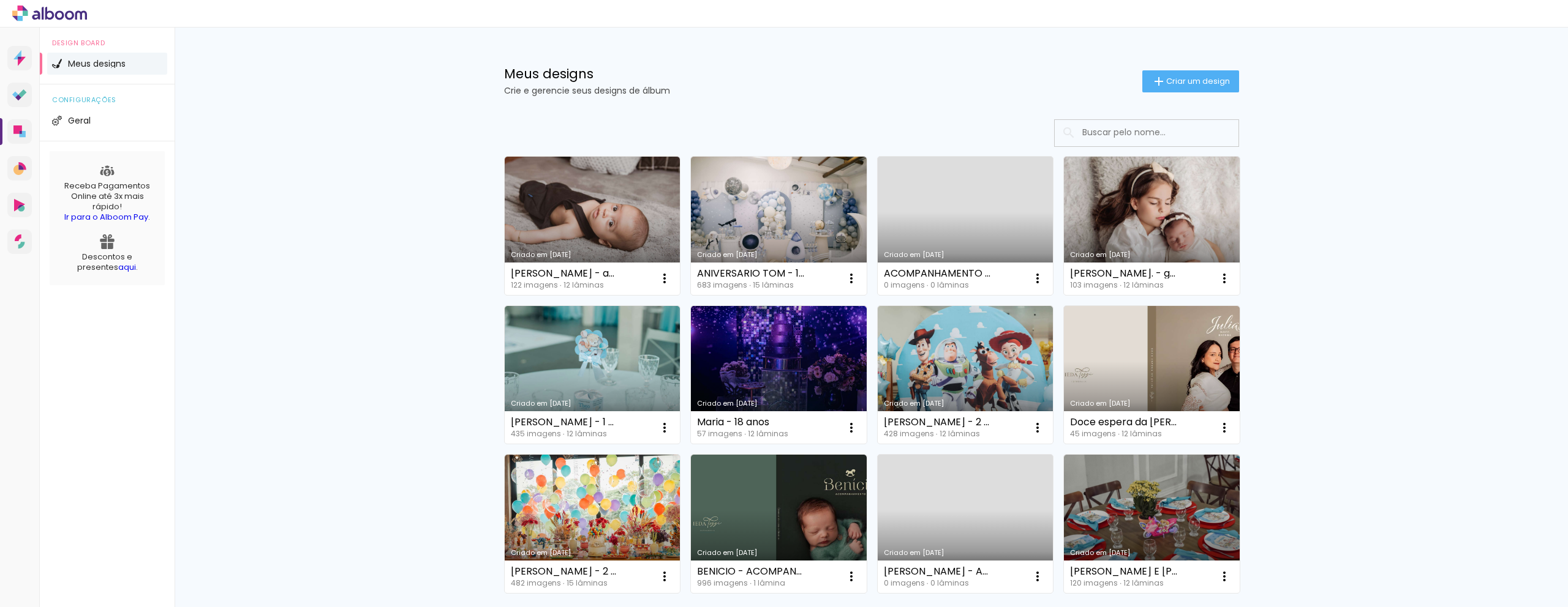
click at [779, 222] on link "Criado em [DATE]" at bounding box center [779, 226] width 176 height 139
click at [808, 207] on link "Criado em [DATE]" at bounding box center [779, 226] width 176 height 139
click at [820, 237] on link "Criado em [DATE]" at bounding box center [779, 226] width 176 height 139
